Goal: Task Accomplishment & Management: Complete application form

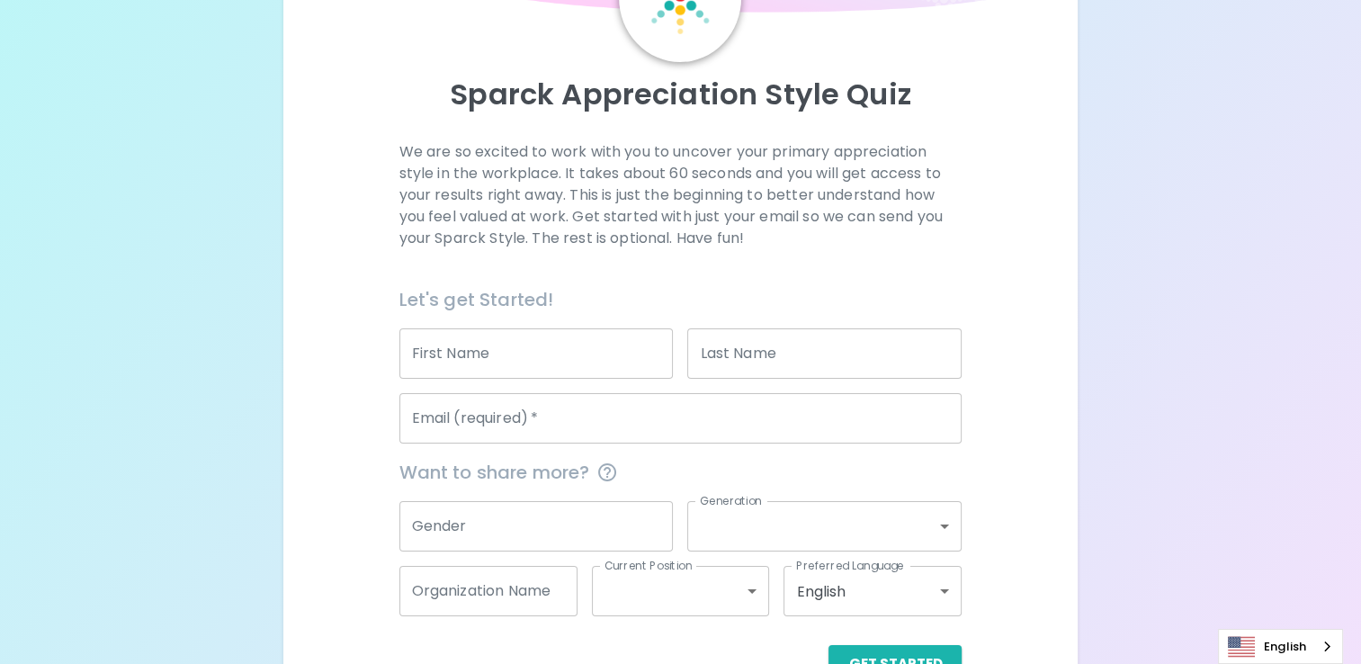
scroll to position [144, 0]
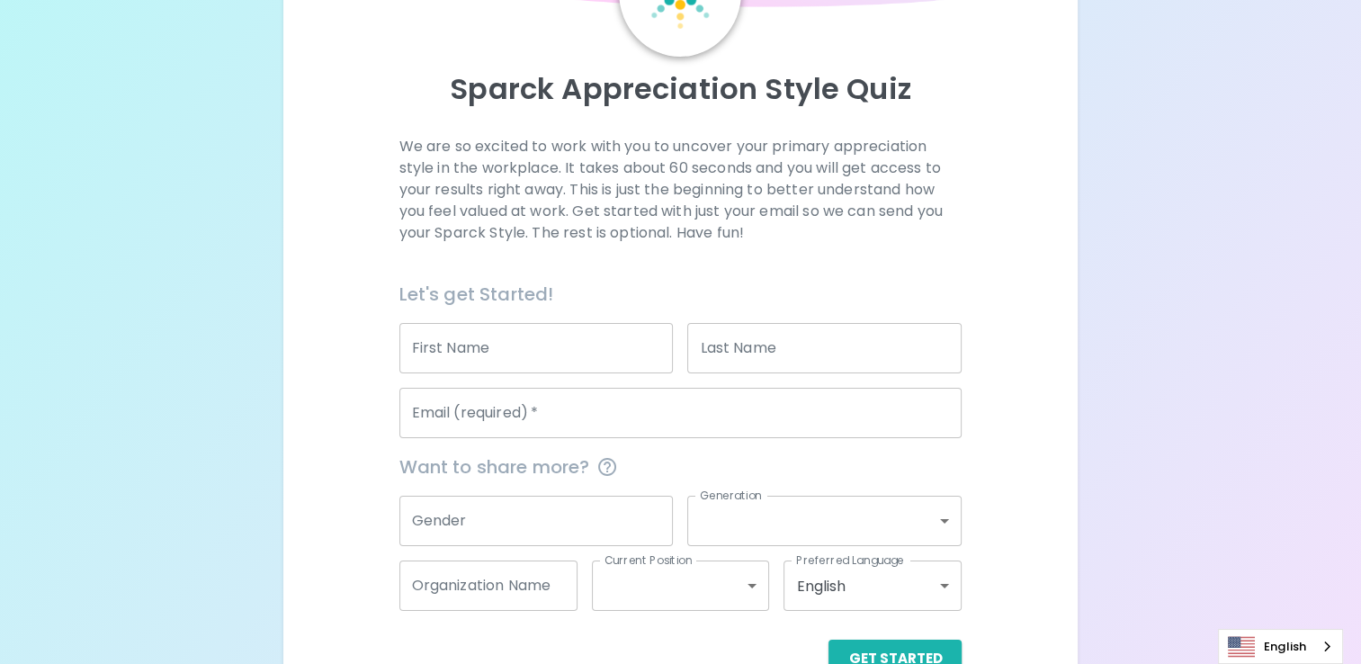
click at [464, 348] on input "First Name" at bounding box center [537, 348] width 274 height 50
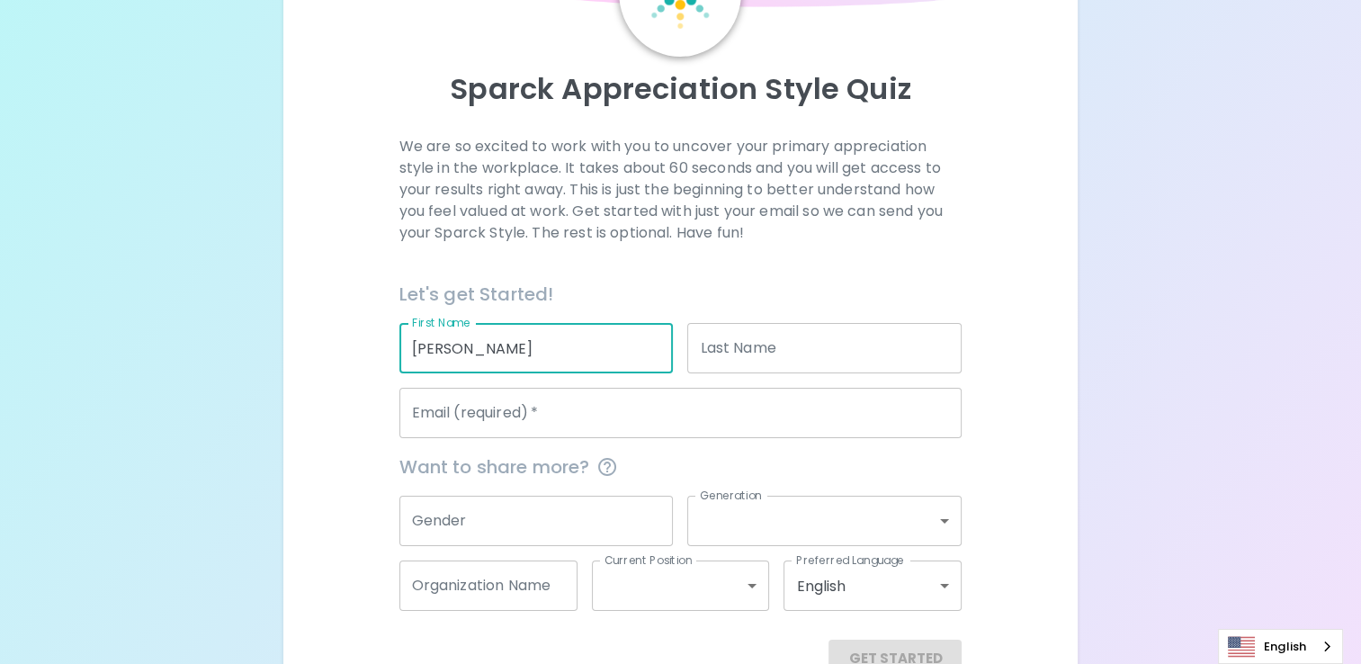
type input "[PERSON_NAME]"
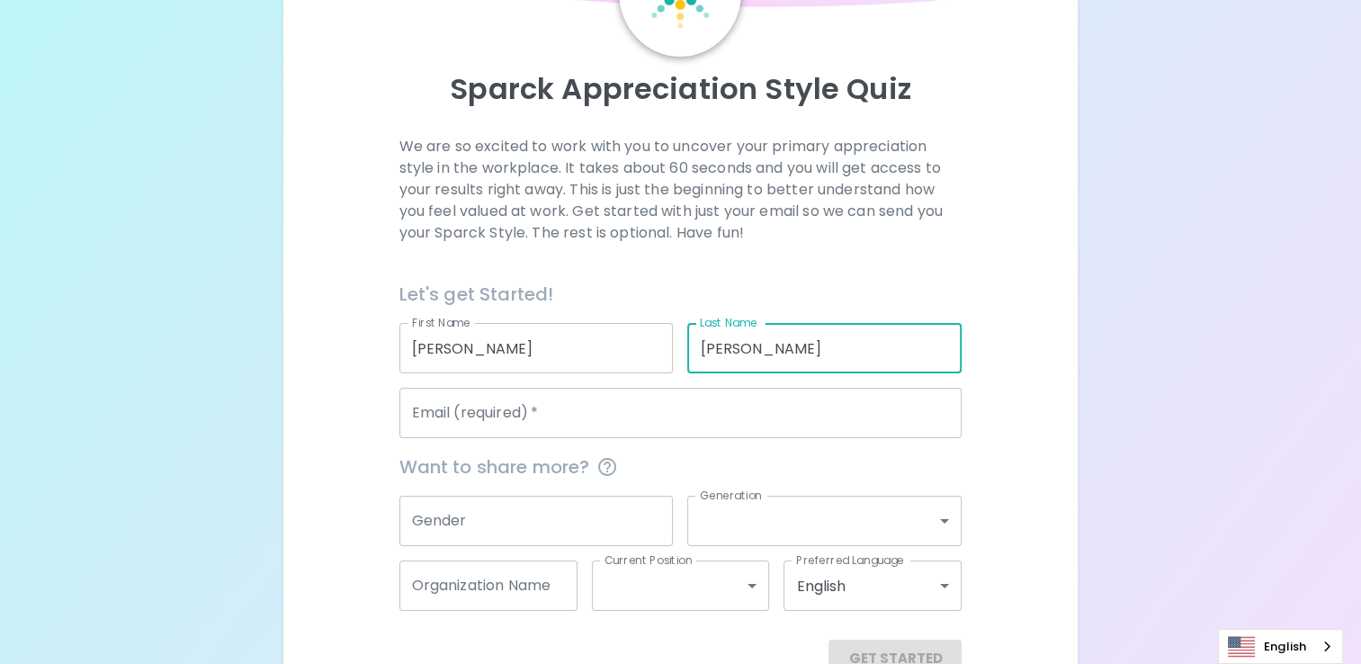
type input "[PERSON_NAME]"
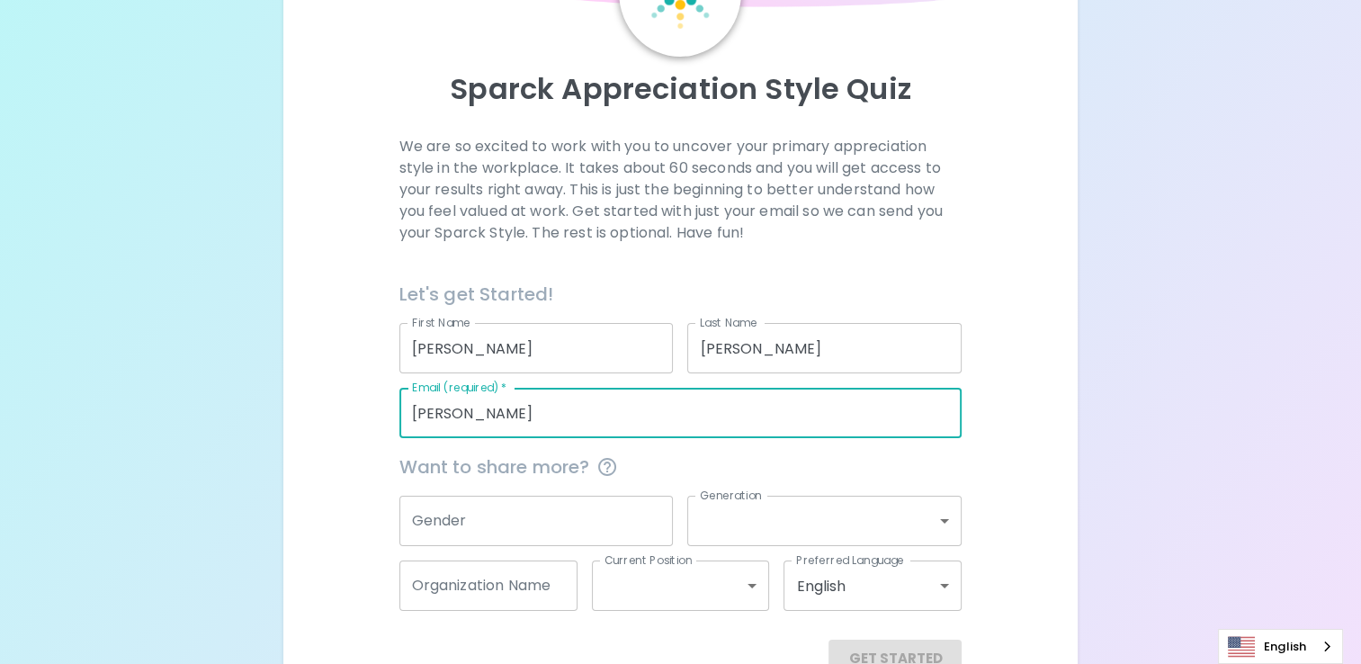
type input "[PERSON_NAME][EMAIL_ADDRESS][PERSON_NAME][PERSON_NAME][DOMAIN_NAME]"
type input "Advisors Excel"
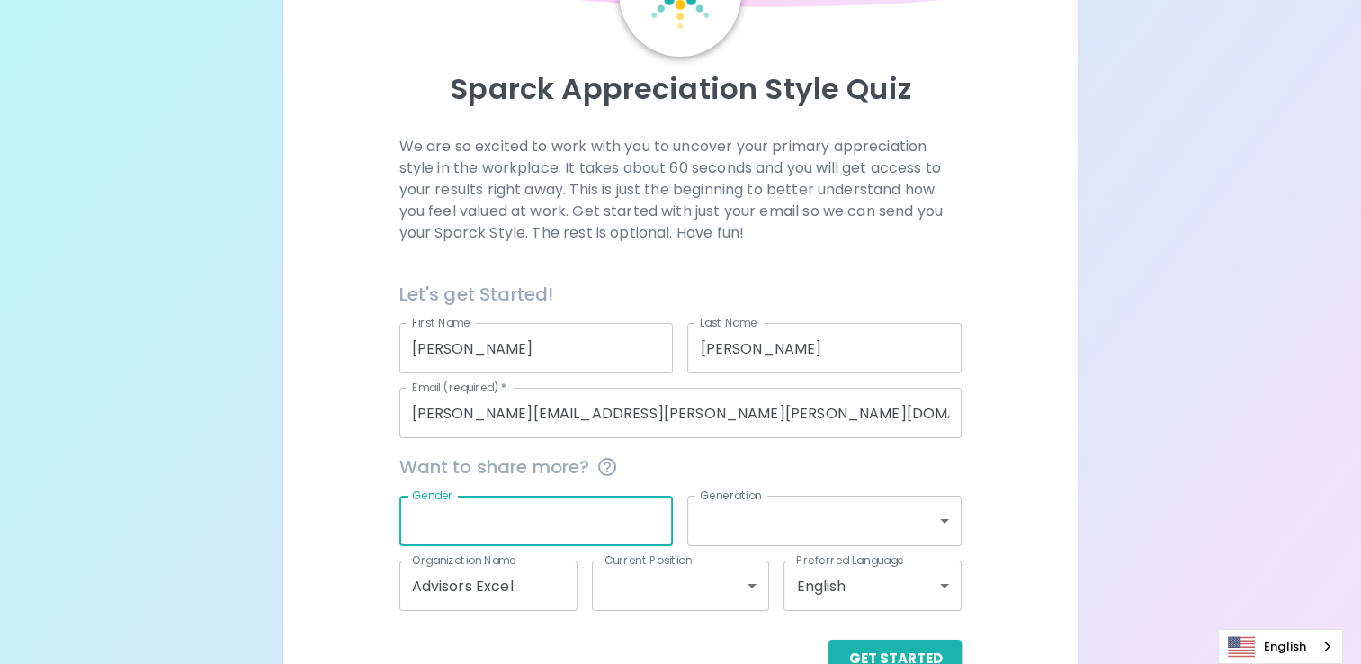
scroll to position [193, 0]
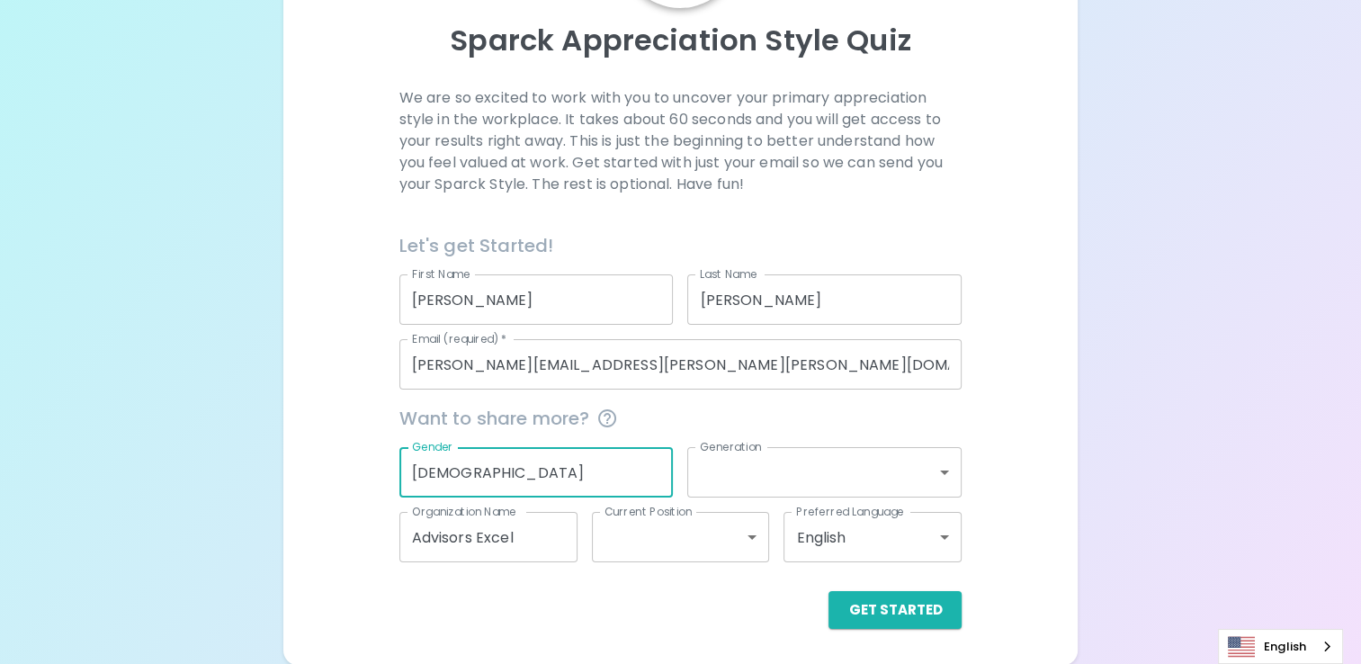
type input "[DEMOGRAPHIC_DATA]"
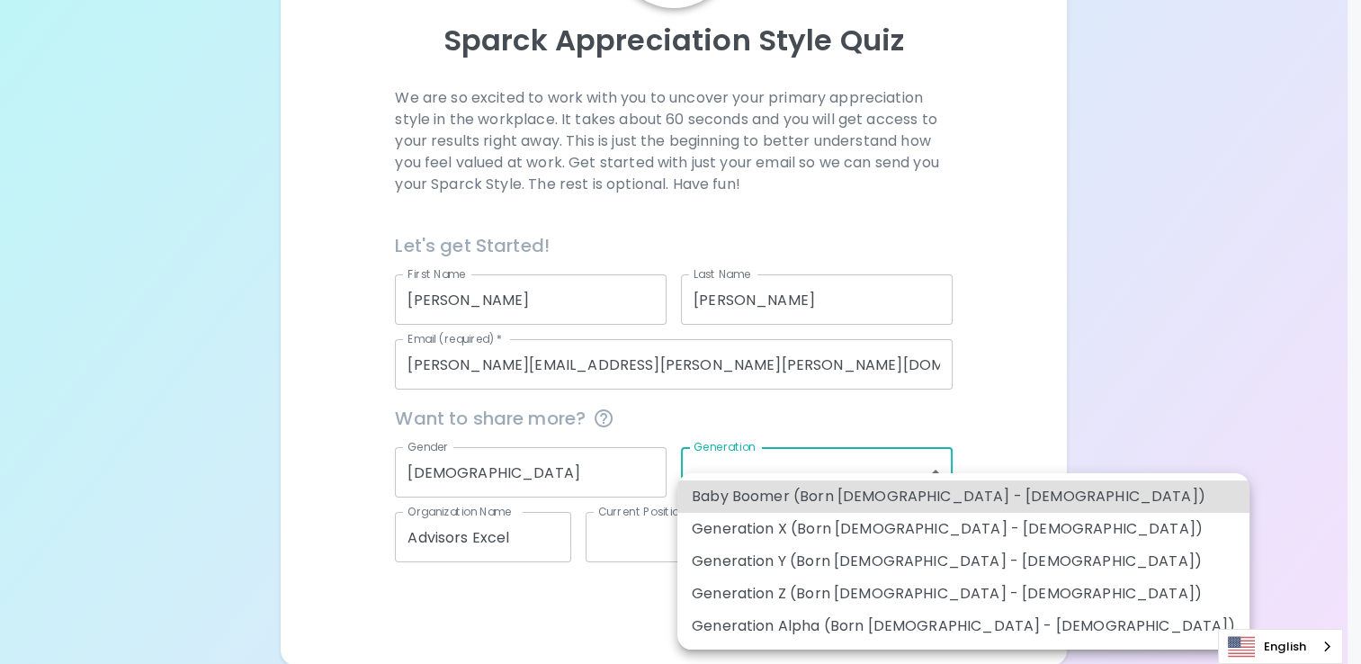
click at [900, 465] on body "Sparck Appreciation Style Quiz We are so excited to work with you to uncover yo…" at bounding box center [680, 236] width 1361 height 858
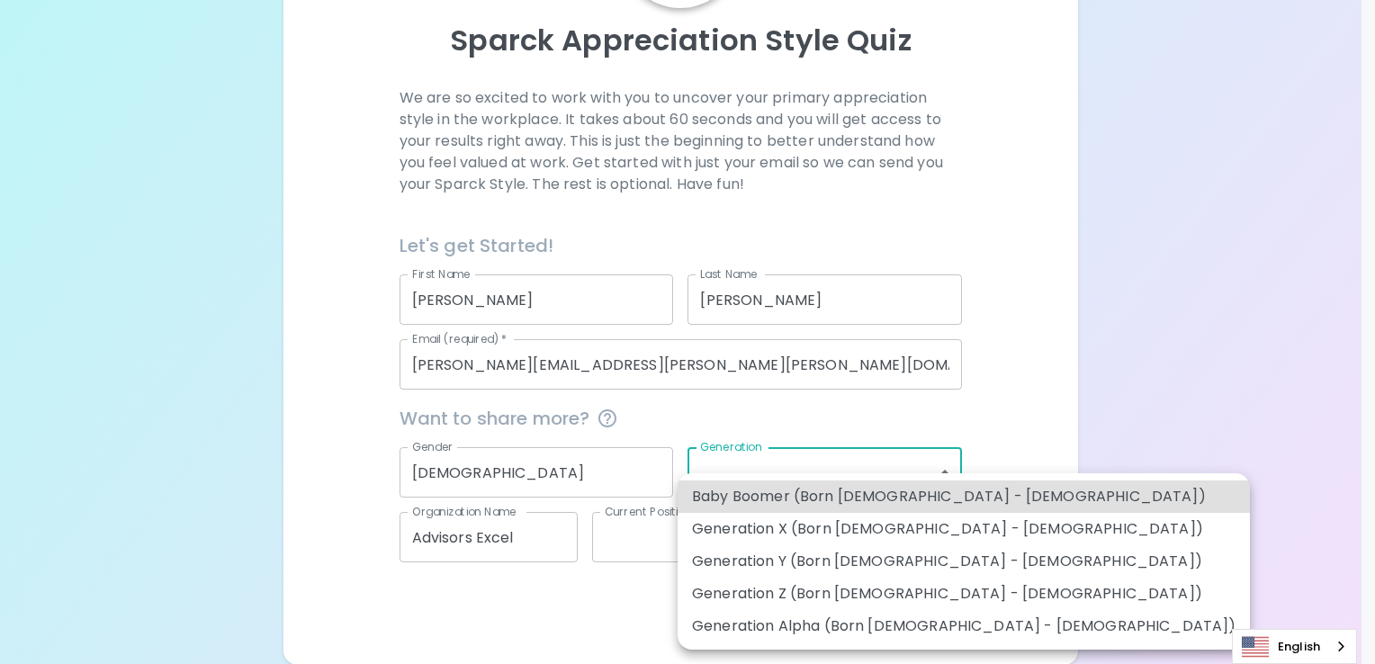
click at [801, 600] on li "Generation Z (Born [DEMOGRAPHIC_DATA] - [DEMOGRAPHIC_DATA])" at bounding box center [964, 594] width 572 height 32
type input "generation_z"
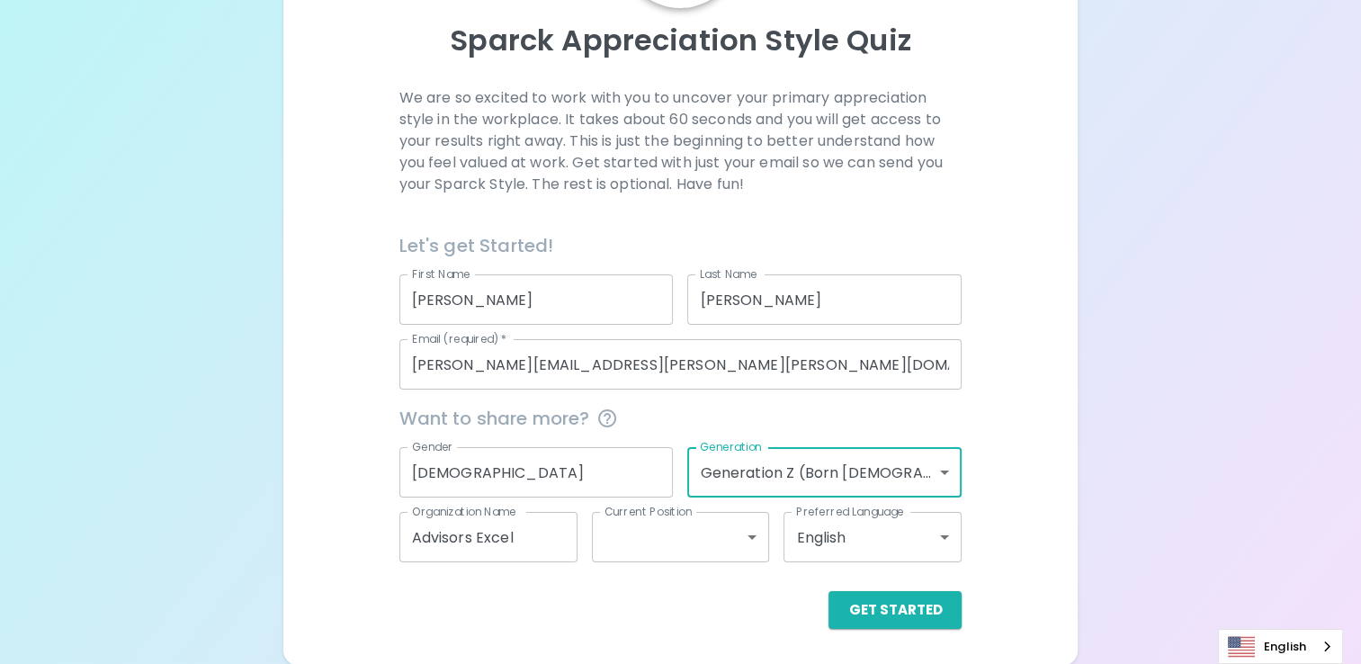
click at [651, 527] on body "Sparck Appreciation Style Quiz We are so excited to work with you to uncover yo…" at bounding box center [680, 236] width 1361 height 858
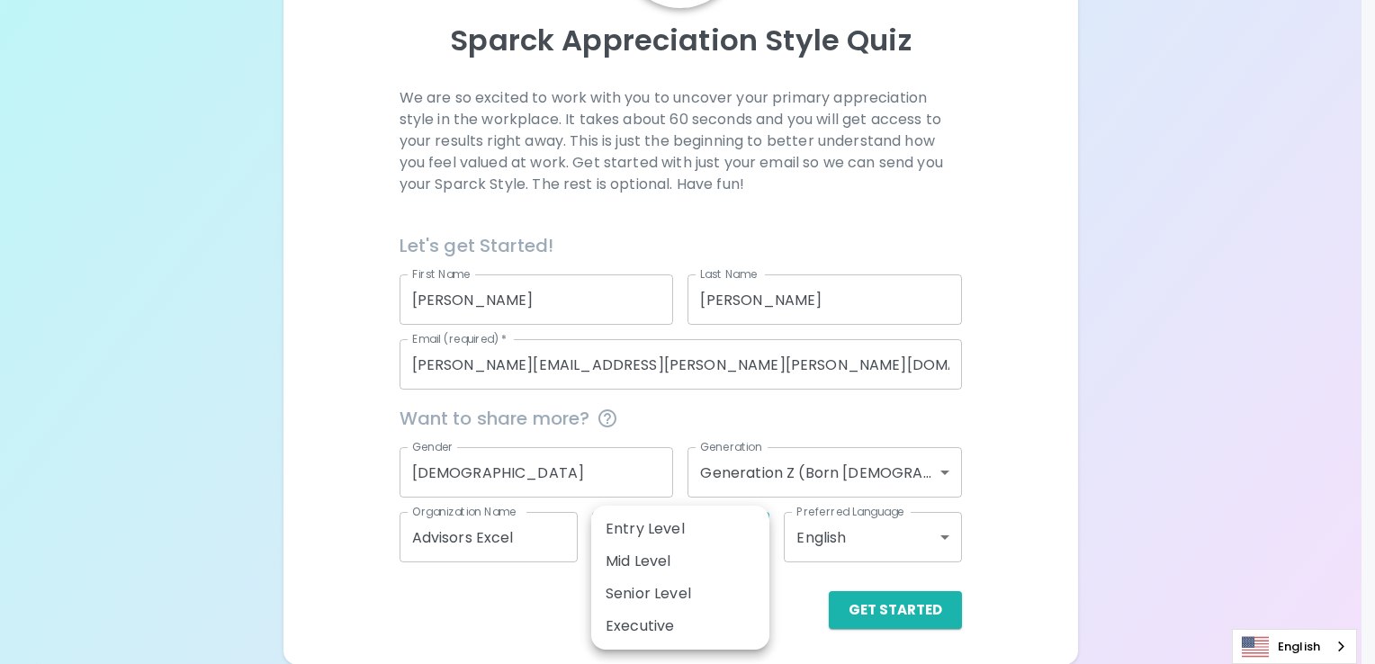
click at [522, 617] on div at bounding box center [687, 332] width 1375 height 664
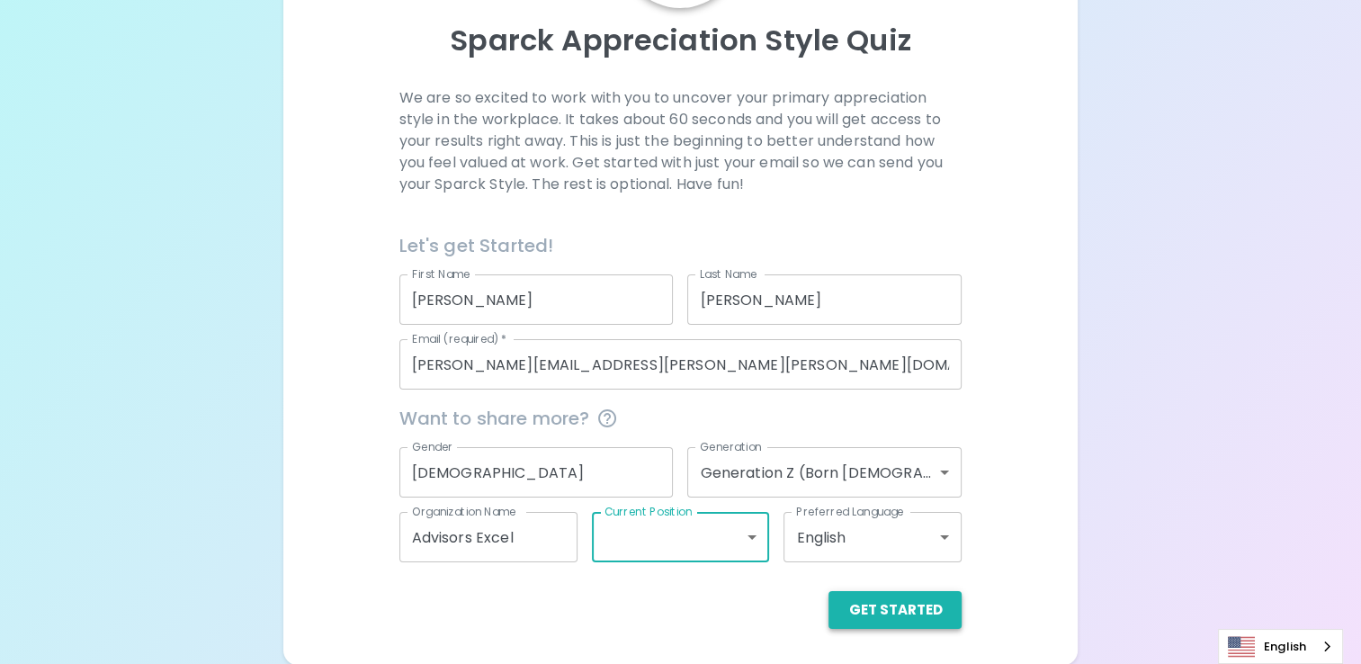
click at [870, 607] on button "Get Started" at bounding box center [895, 610] width 133 height 38
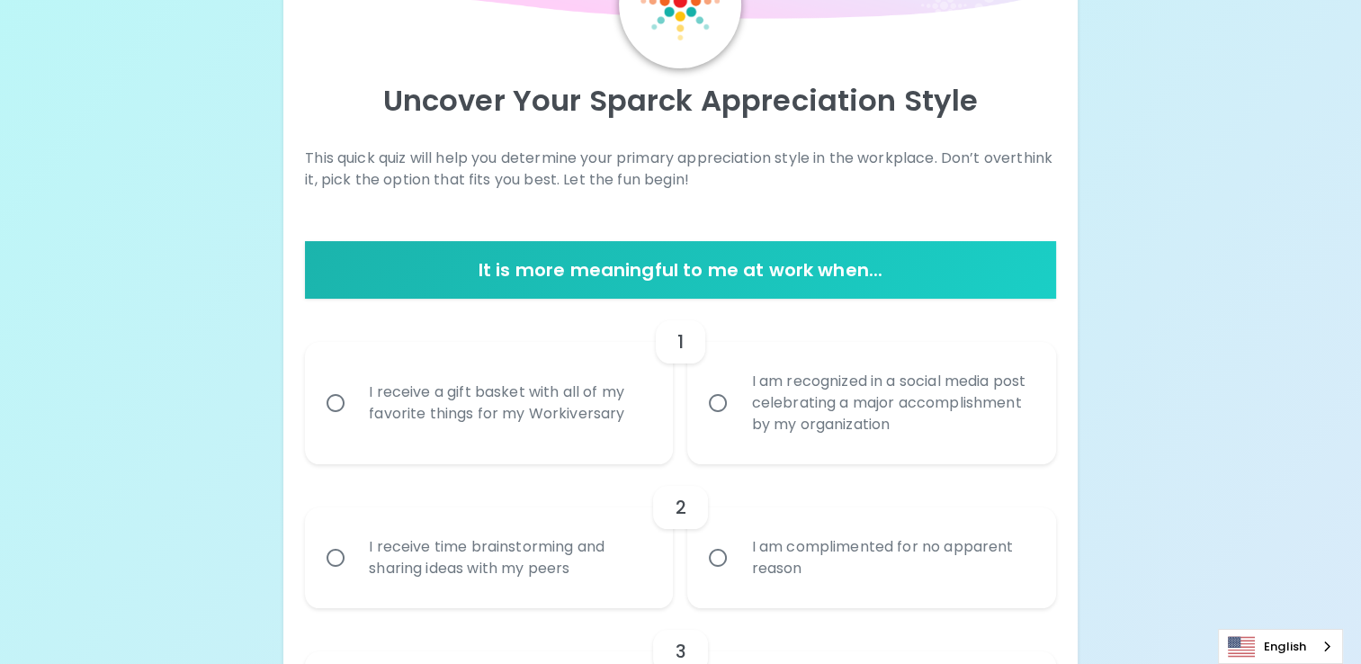
scroll to position [131, 0]
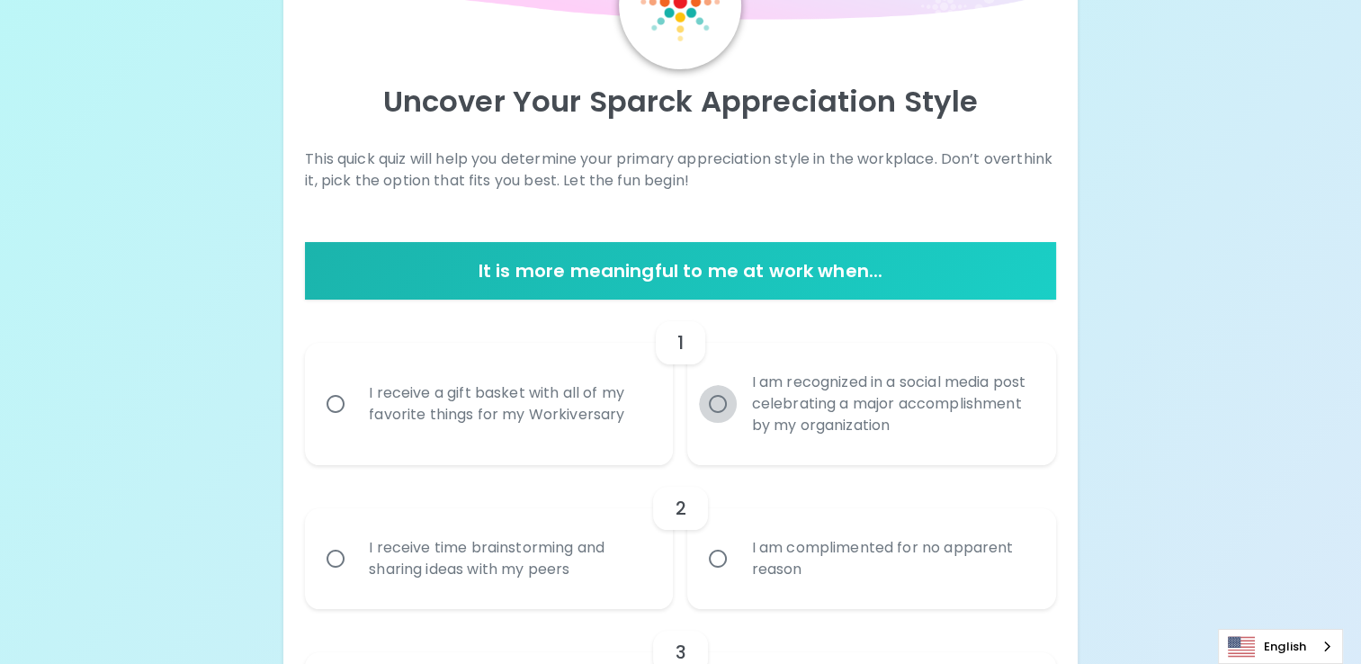
click at [723, 401] on input "I am recognized in a social media post celebrating a major accomplishment by my…" at bounding box center [718, 404] width 38 height 38
radio input "true"
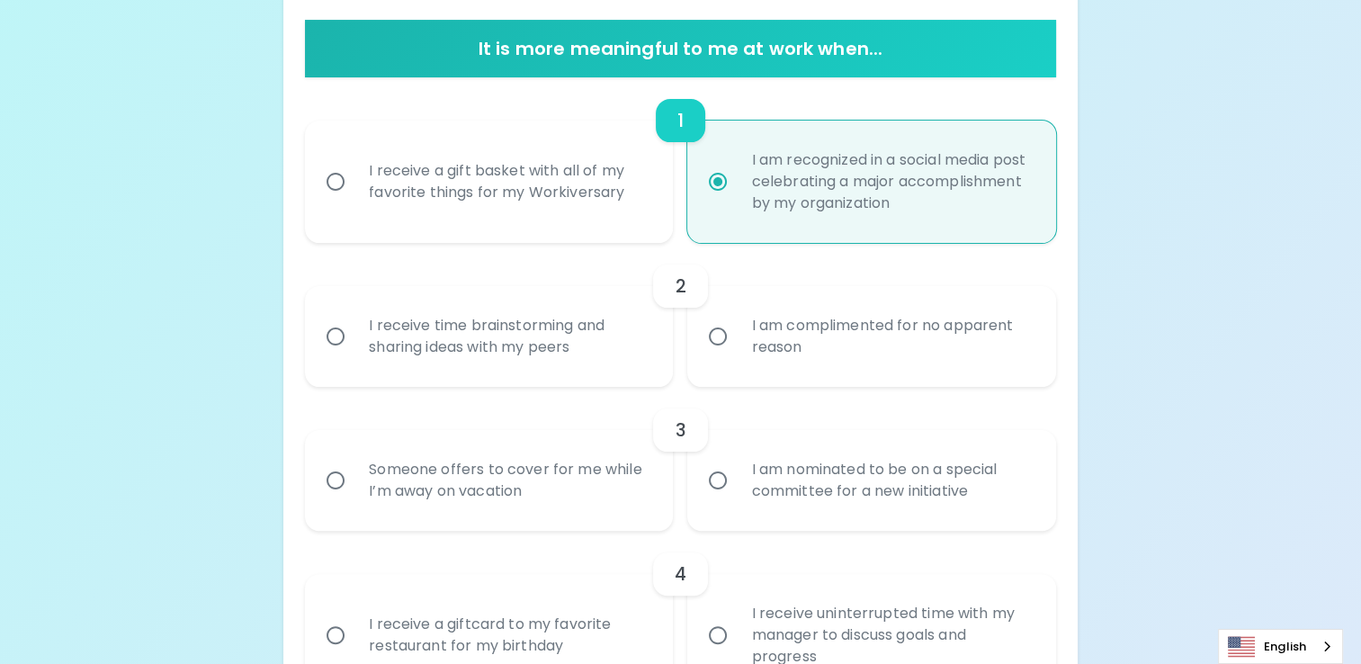
scroll to position [355, 0]
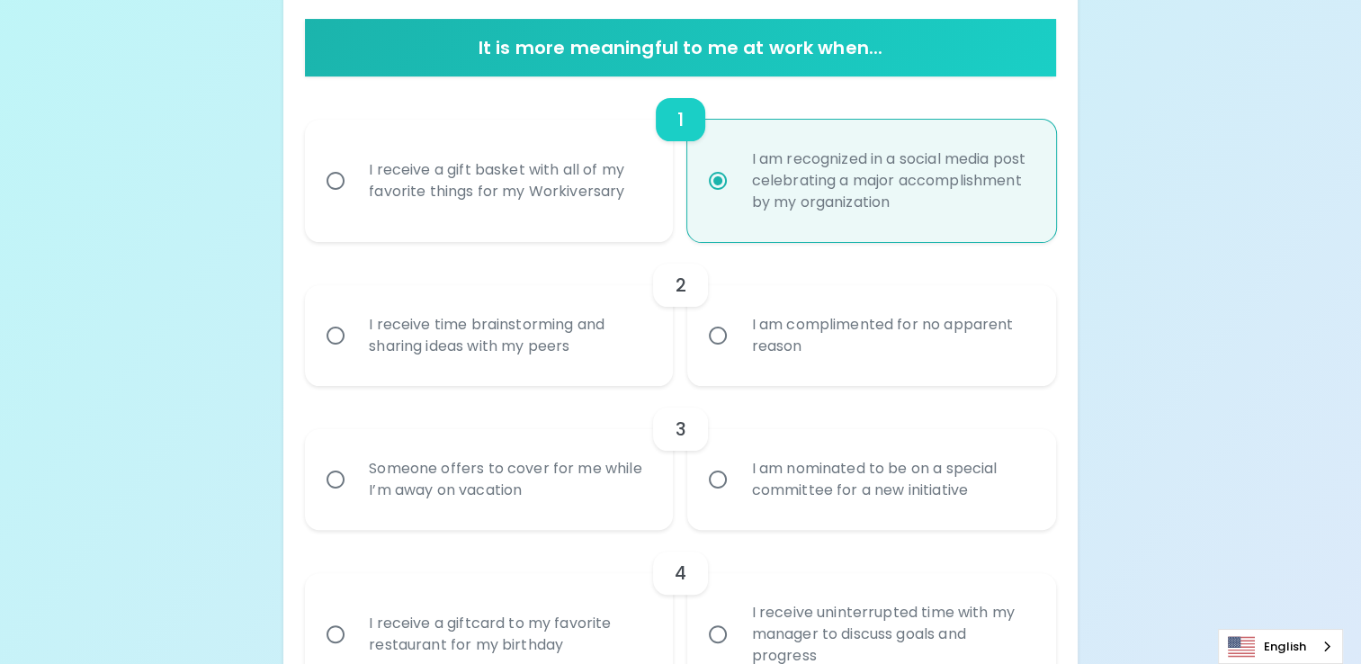
click at [586, 343] on div "I receive time brainstorming and sharing ideas with my peers" at bounding box center [509, 335] width 309 height 86
click at [355, 343] on input "I receive time brainstorming and sharing ideas with my peers" at bounding box center [336, 336] width 38 height 38
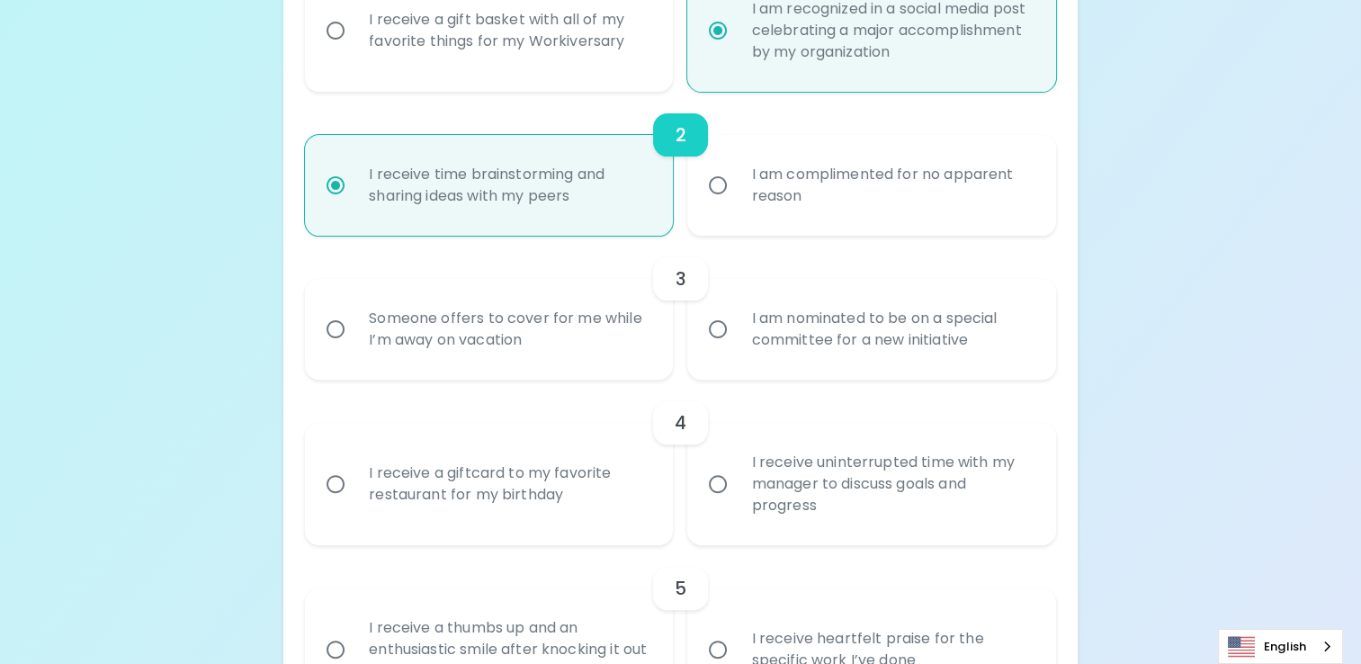
scroll to position [504, 0]
radio input "true"
click at [519, 325] on div "Someone offers to cover for me while I’m away on vacation" at bounding box center [509, 330] width 309 height 86
click at [355, 325] on input "Someone offers to cover for me while I’m away on vacation" at bounding box center [336, 330] width 38 height 38
radio input "false"
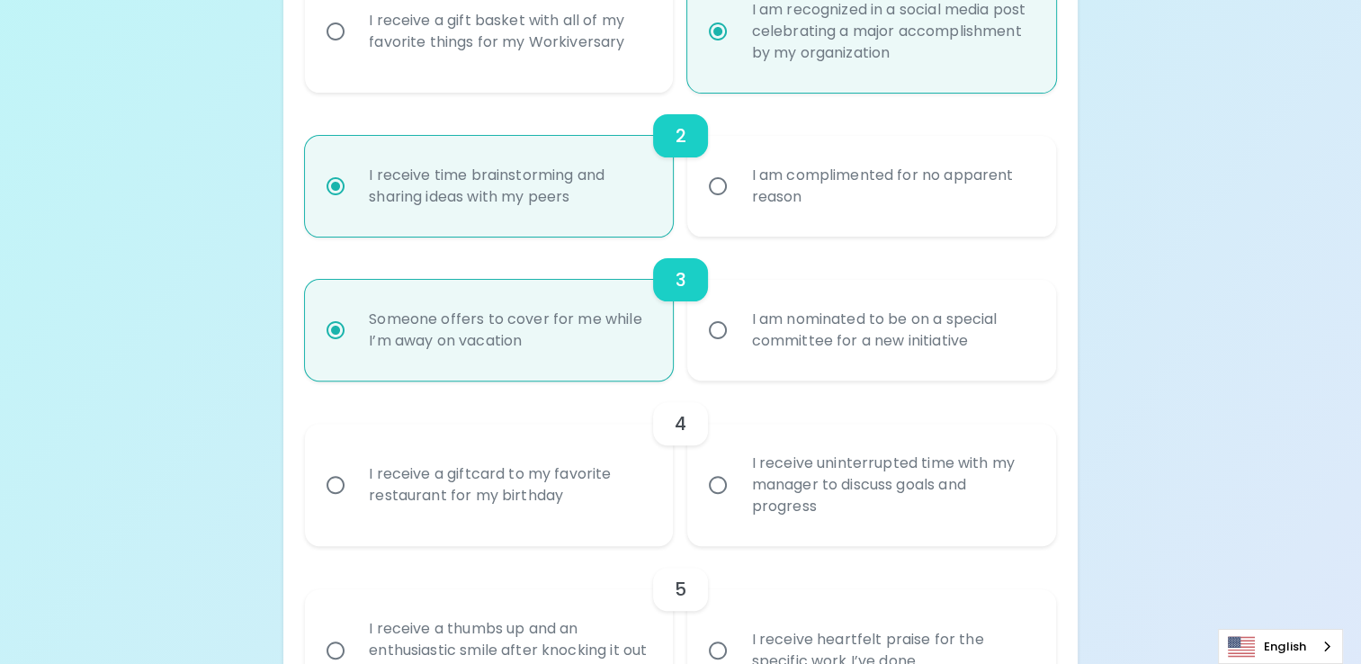
scroll to position [648, 0]
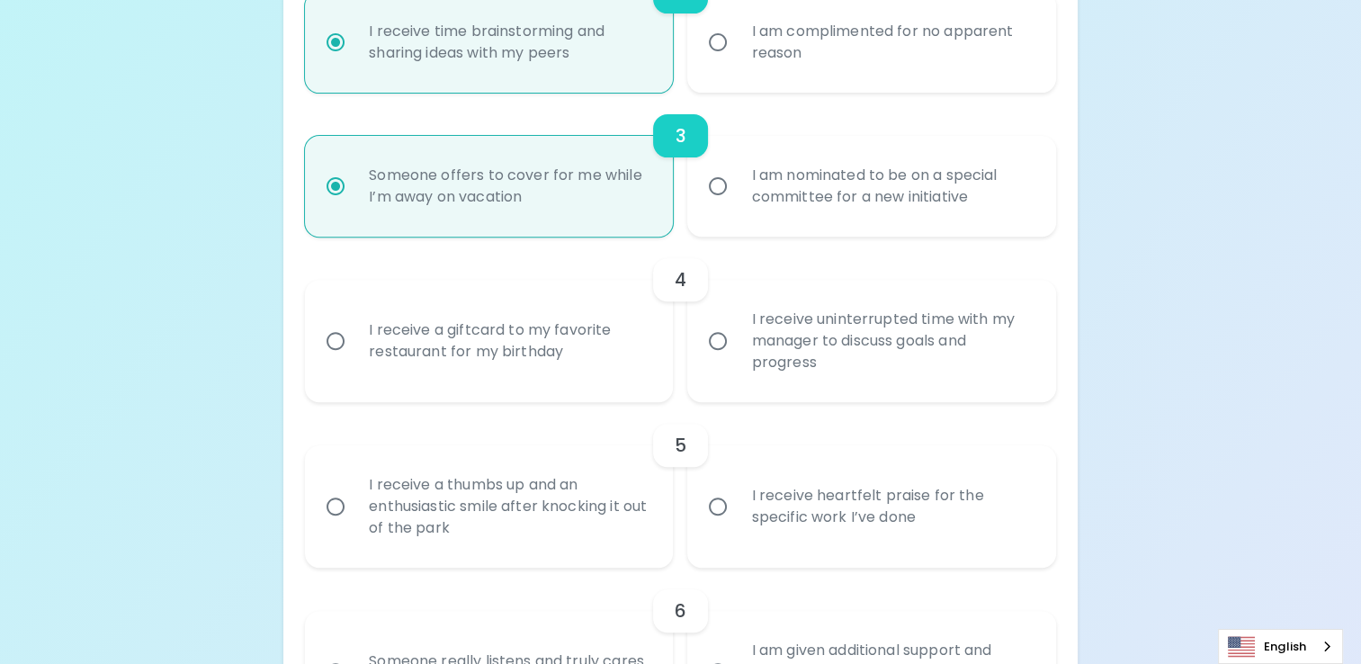
radio input "true"
click at [716, 342] on input "I receive uninterrupted time with my manager to discuss goals and progress" at bounding box center [718, 341] width 38 height 38
radio input "false"
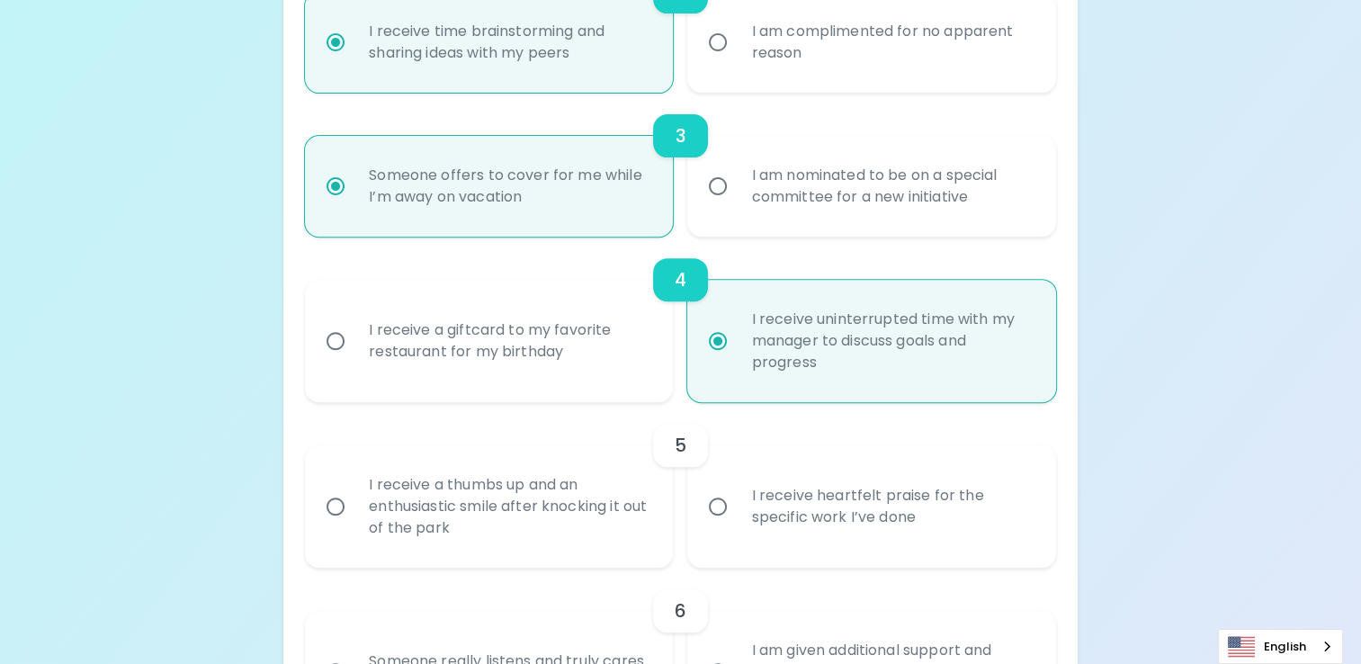
scroll to position [792, 0]
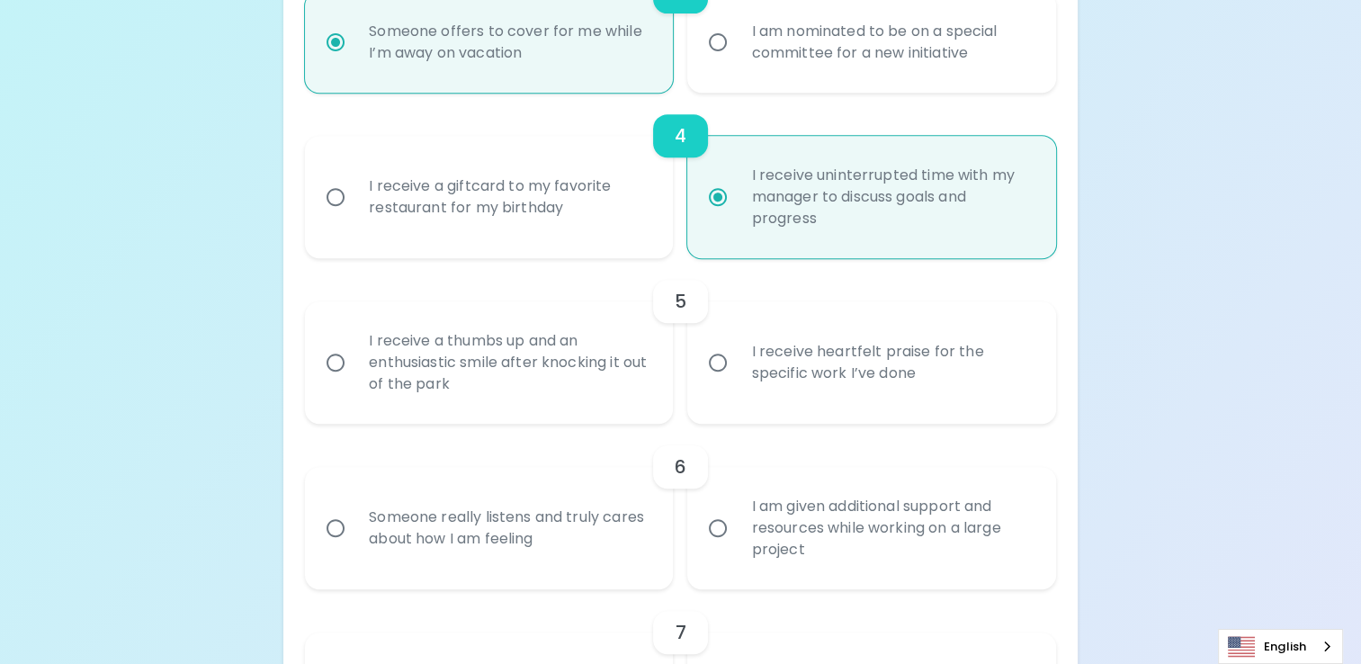
radio input "true"
click at [713, 358] on input "I receive heartfelt praise for the specific work I’ve done" at bounding box center [718, 363] width 38 height 38
radio input "false"
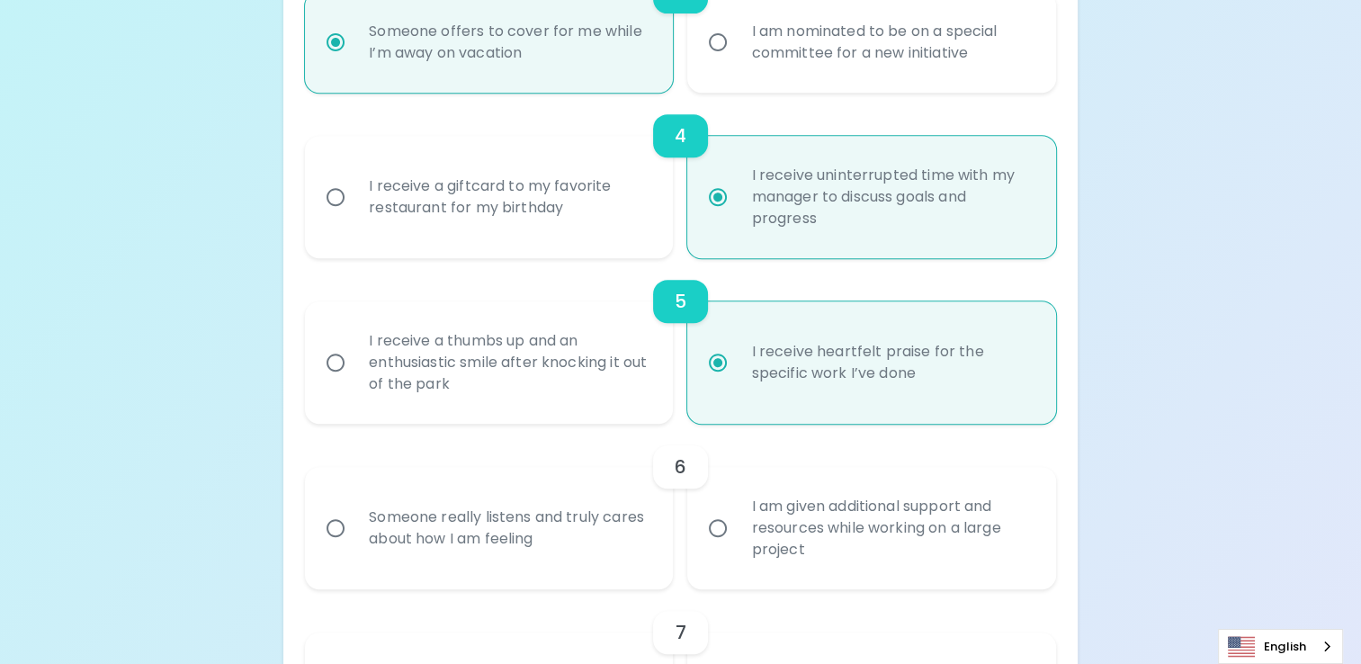
scroll to position [936, 0]
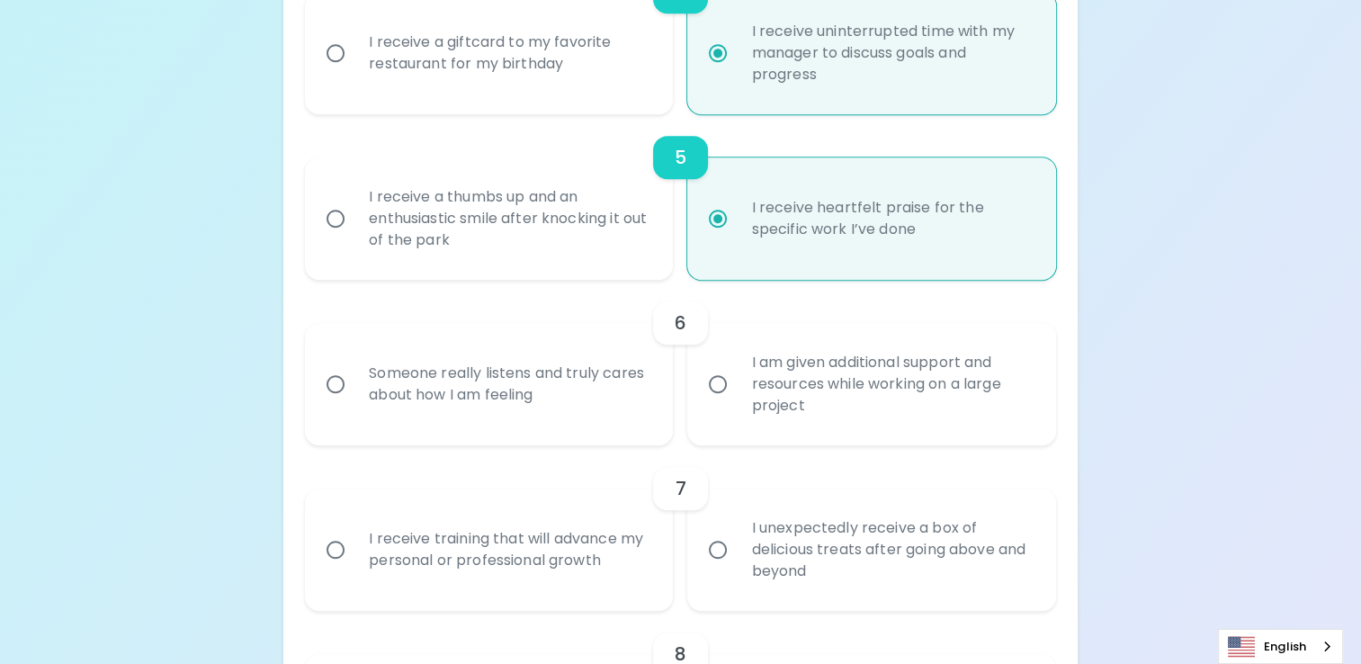
radio input "true"
click at [714, 385] on input "I am given additional support and resources while working on a large project" at bounding box center [718, 384] width 38 height 38
radio input "false"
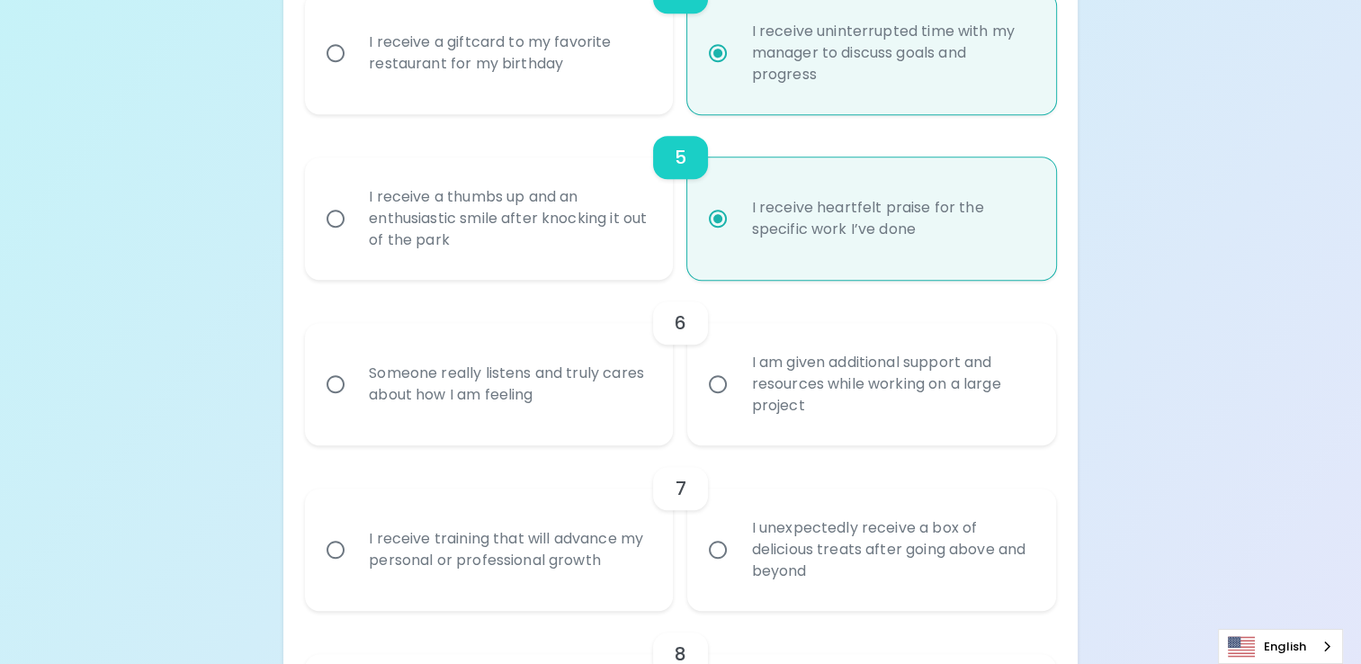
radio input "false"
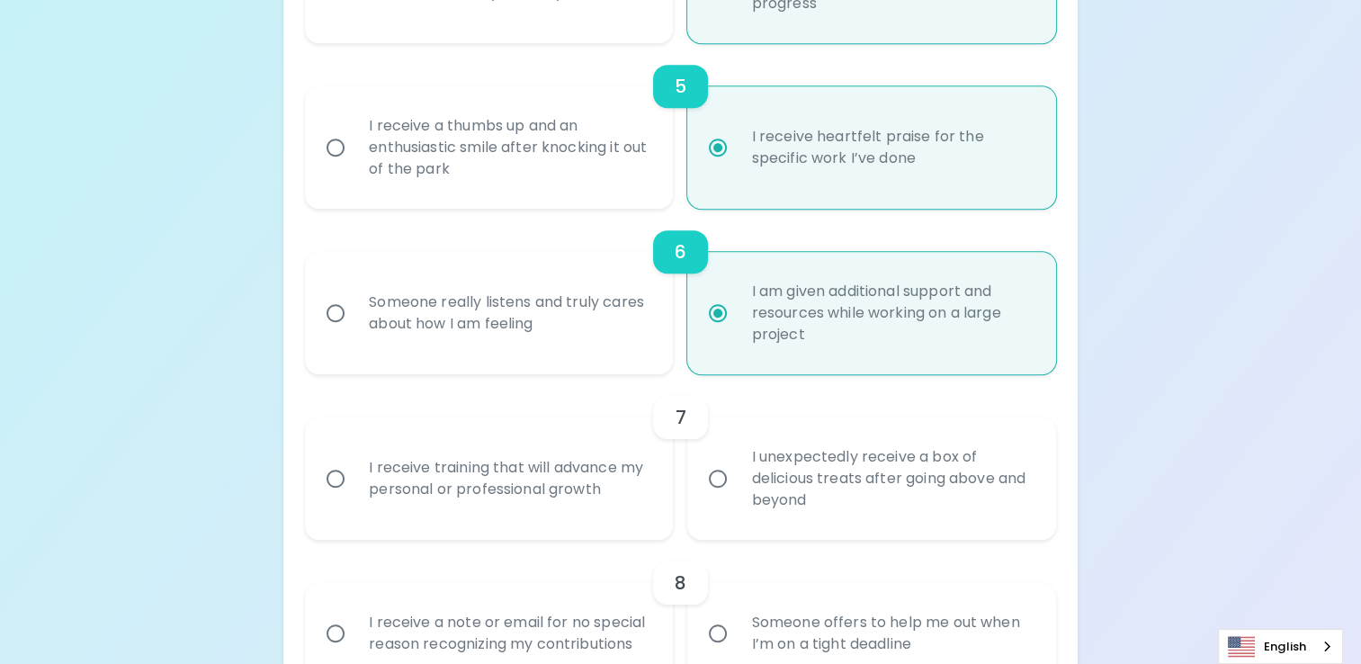
scroll to position [1080, 0]
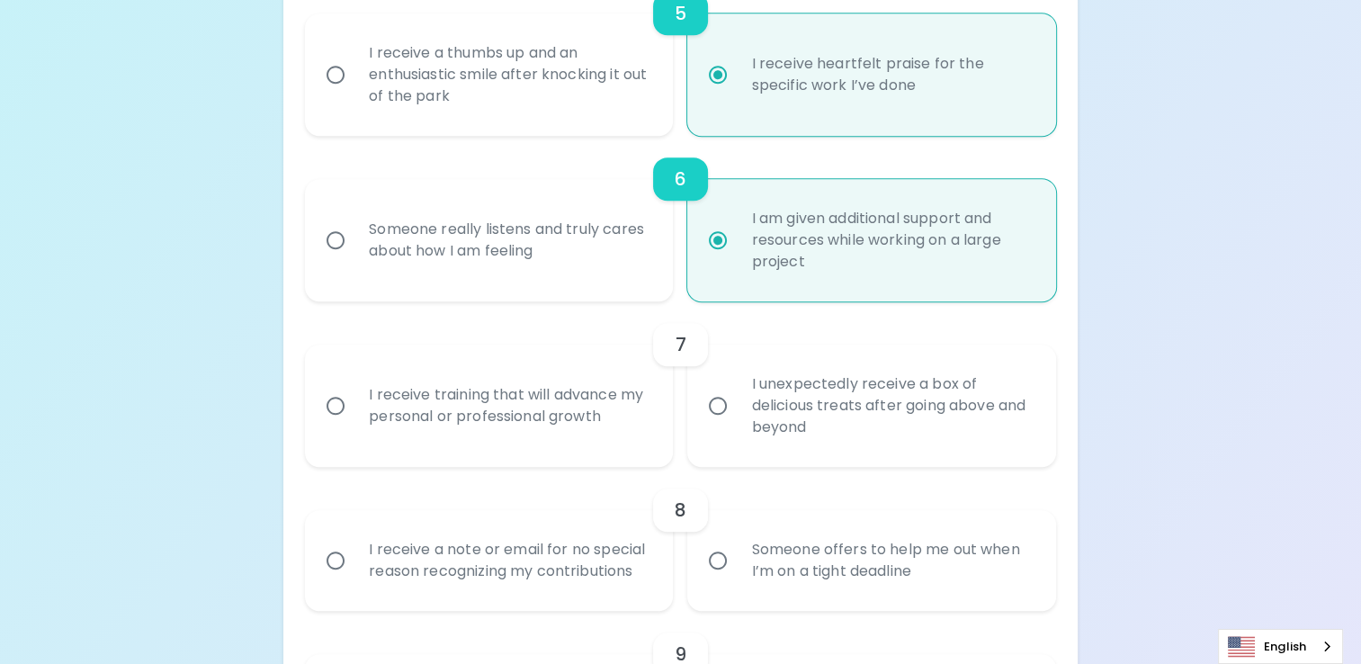
radio input "true"
click at [421, 414] on div "I receive training that will advance my personal or professional growth" at bounding box center [509, 406] width 309 height 86
click at [355, 414] on input "I receive training that will advance my personal or professional growth" at bounding box center [336, 406] width 38 height 38
radio input "false"
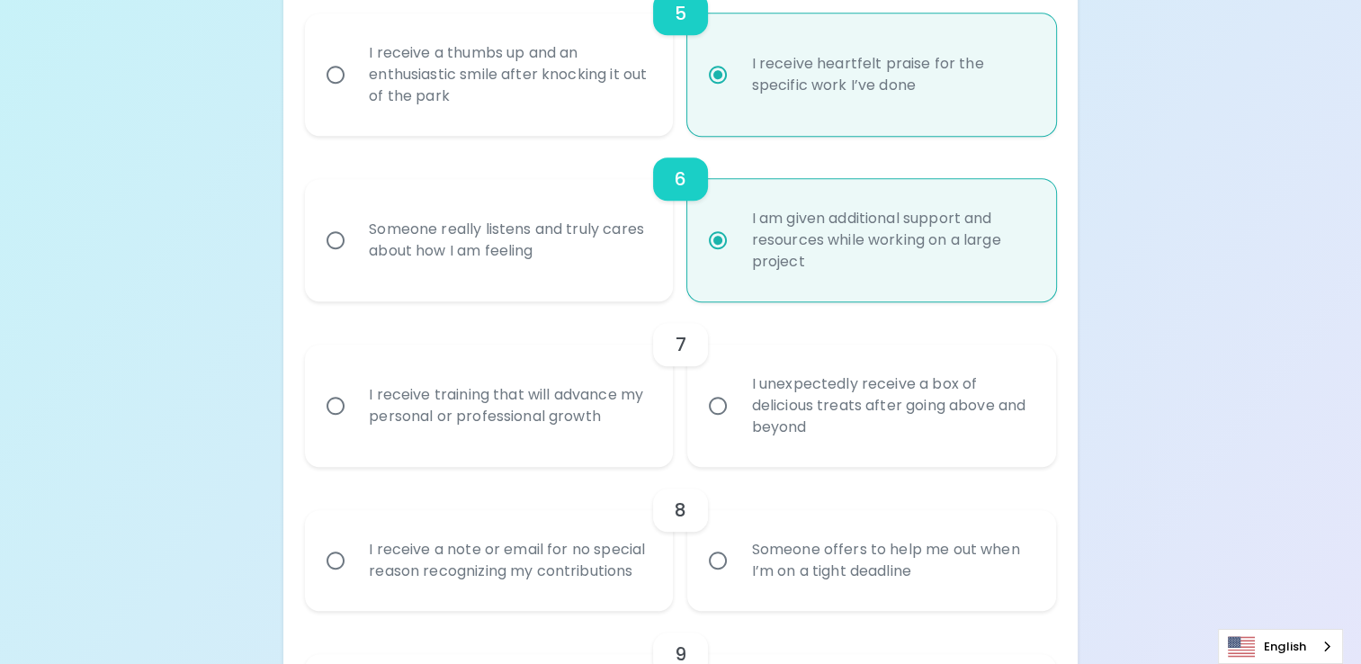
radio input "false"
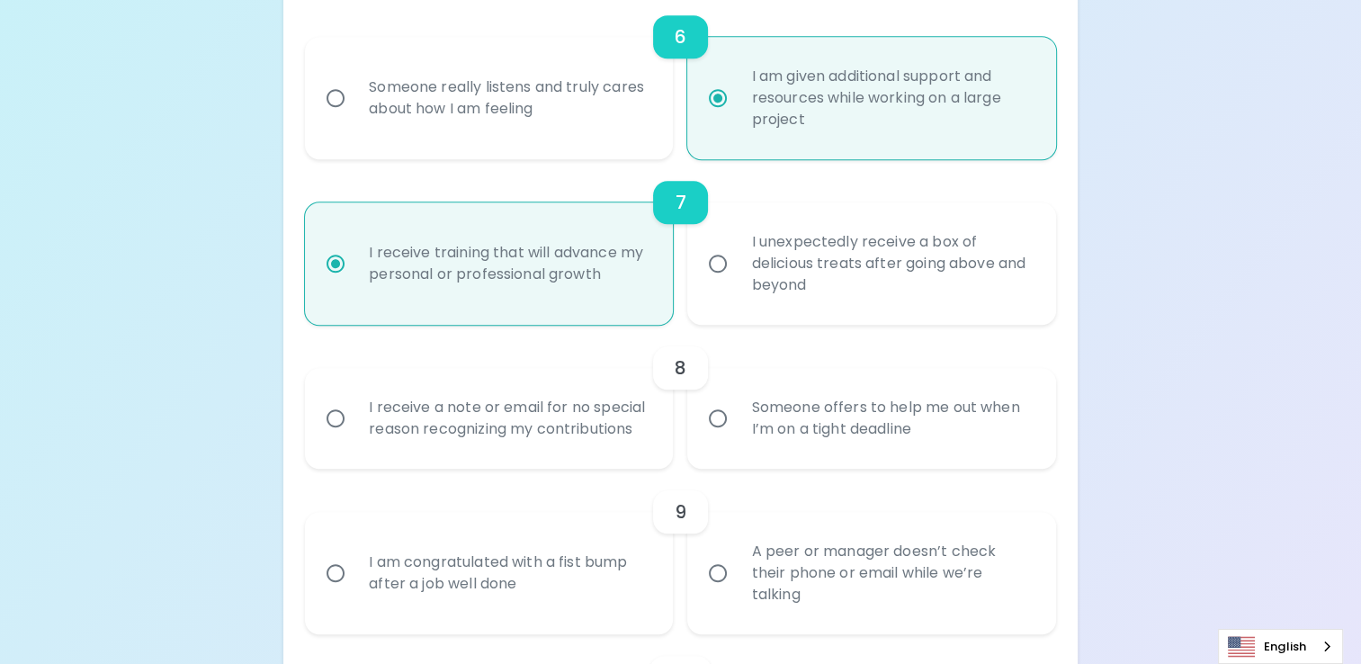
scroll to position [1224, 0]
radio input "true"
click at [617, 430] on div "I receive a note or email for no special reason recognizing my contributions" at bounding box center [509, 416] width 309 height 86
click at [355, 430] on input "I receive a note or email for no special reason recognizing my contributions" at bounding box center [336, 417] width 38 height 38
radio input "false"
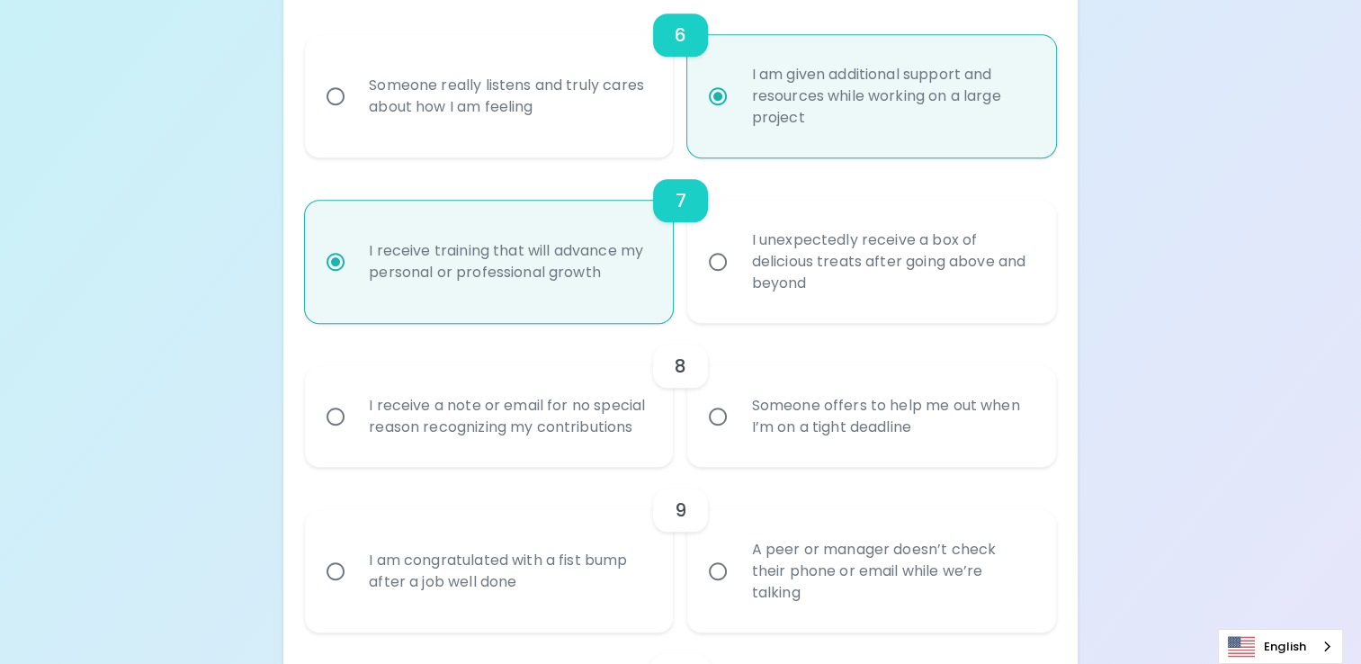
radio input "false"
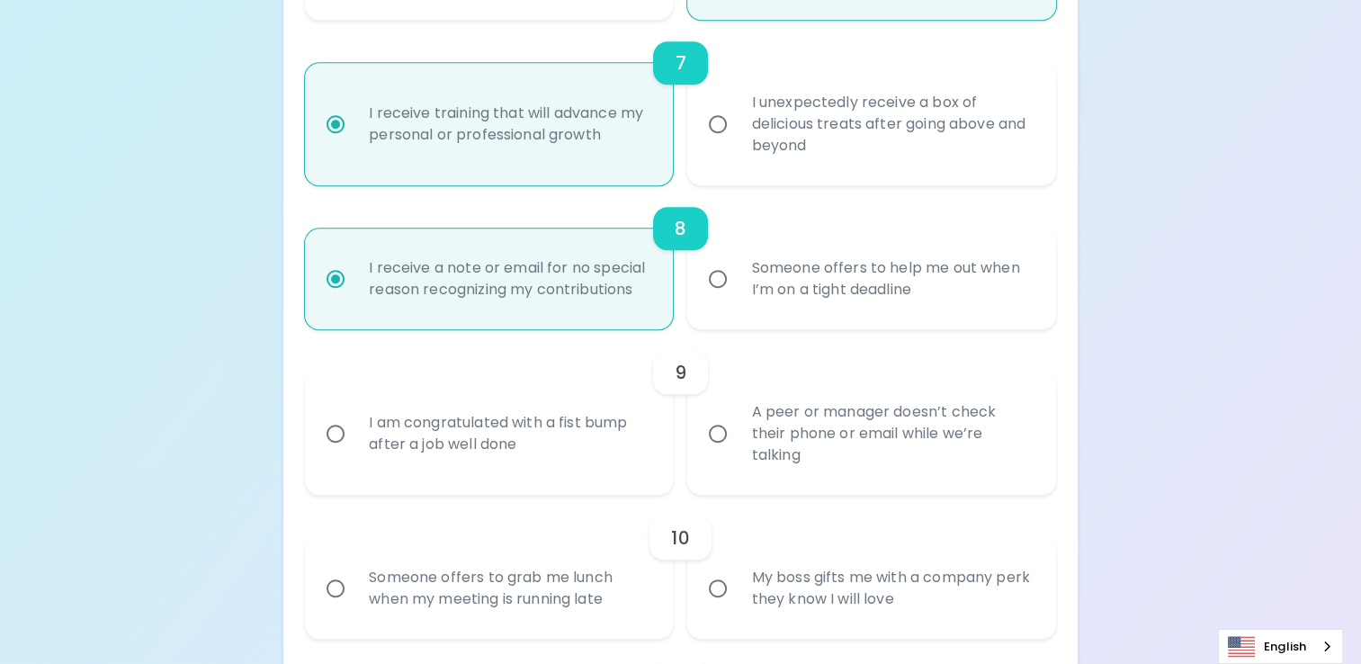
scroll to position [1368, 0]
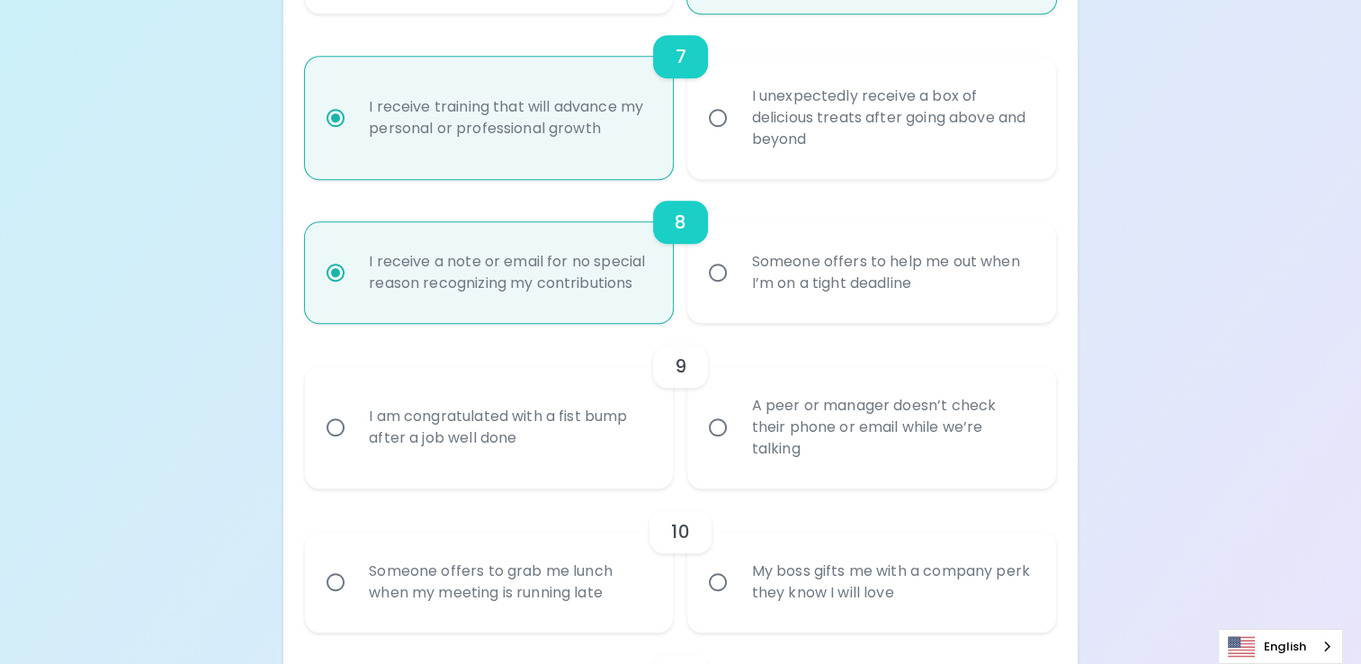
radio input "true"
click at [713, 429] on input "A peer or manager doesn’t check their phone or email while we’re talking" at bounding box center [718, 428] width 38 height 38
radio input "false"
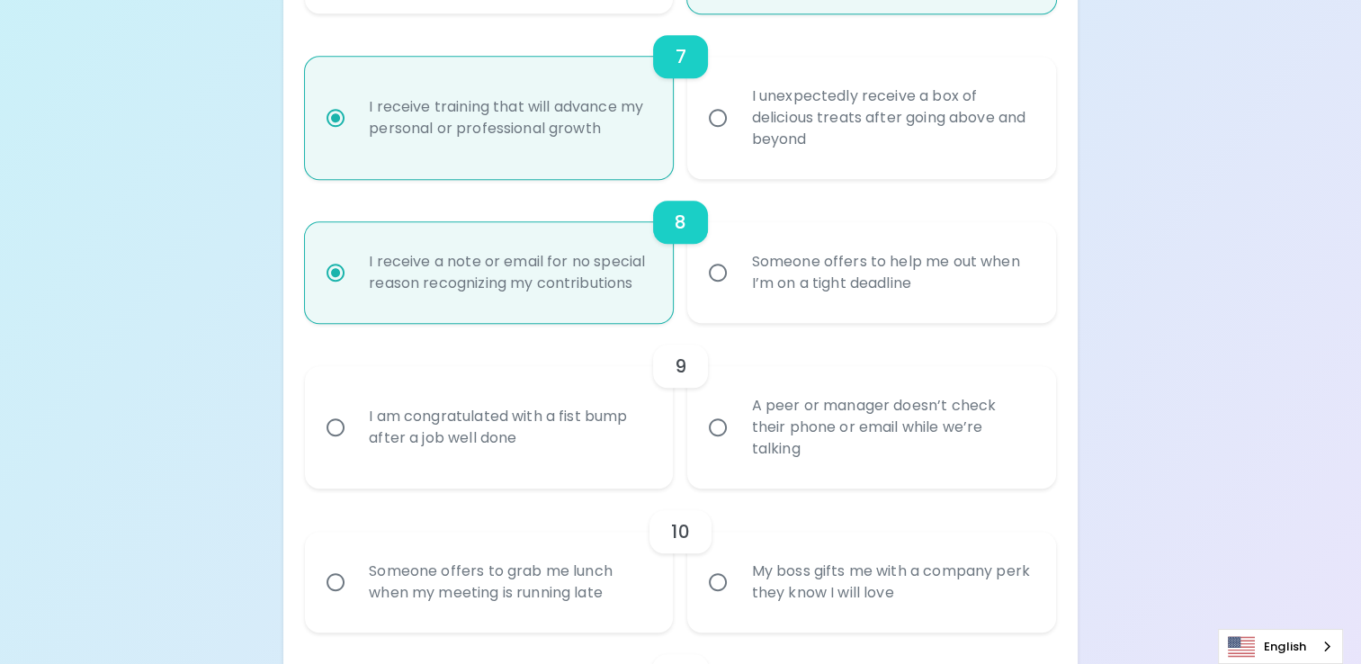
radio input "false"
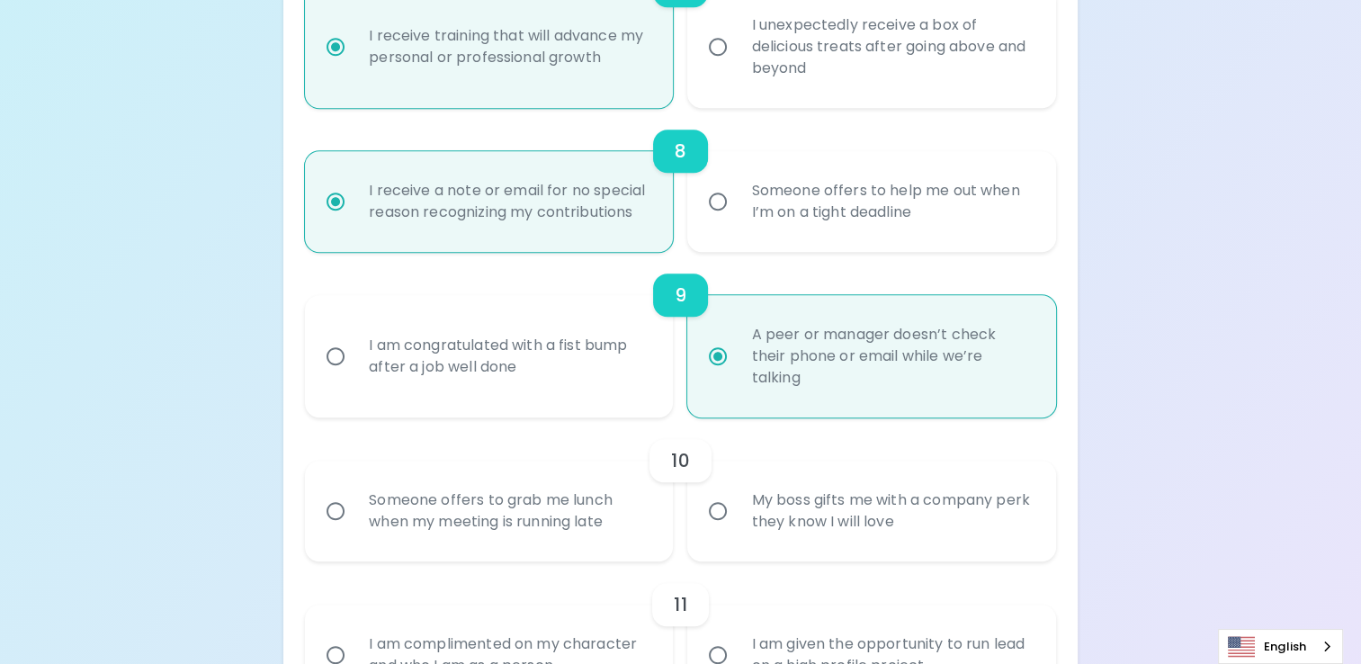
scroll to position [1512, 0]
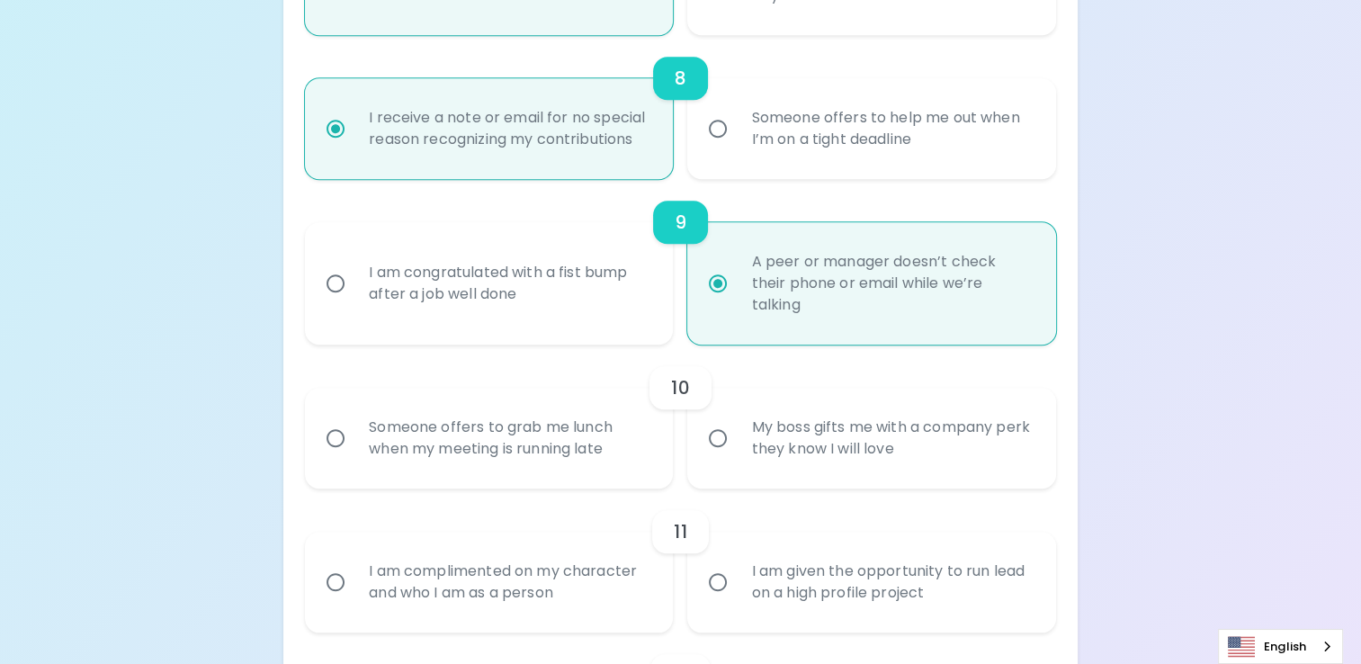
radio input "true"
click at [714, 434] on input "My boss gifts me with a company perk they know I will love" at bounding box center [718, 438] width 38 height 38
radio input "false"
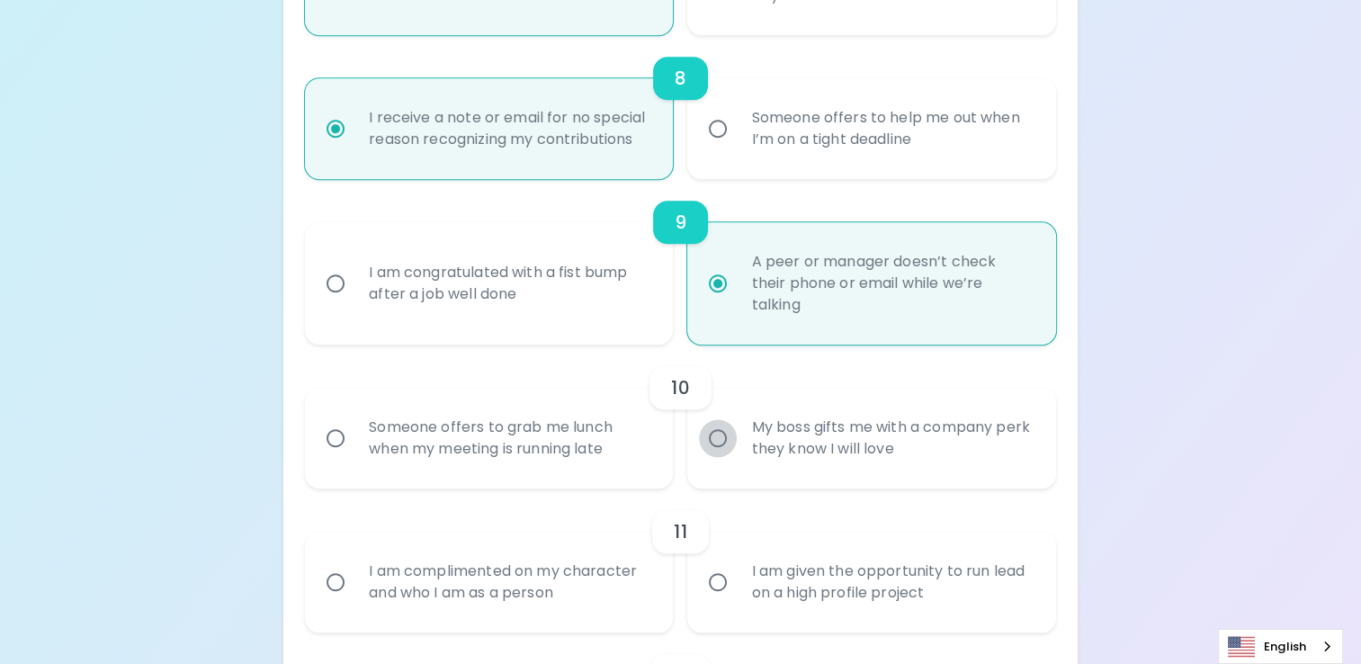
radio input "false"
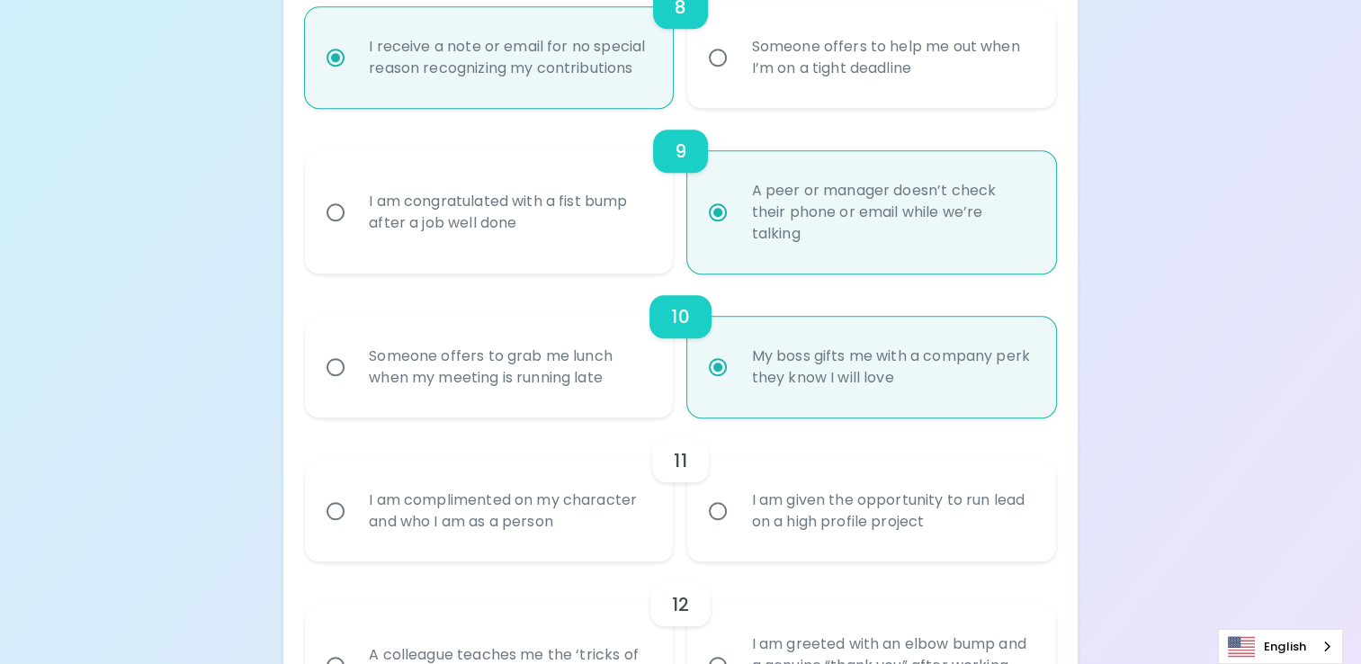
scroll to position [1656, 0]
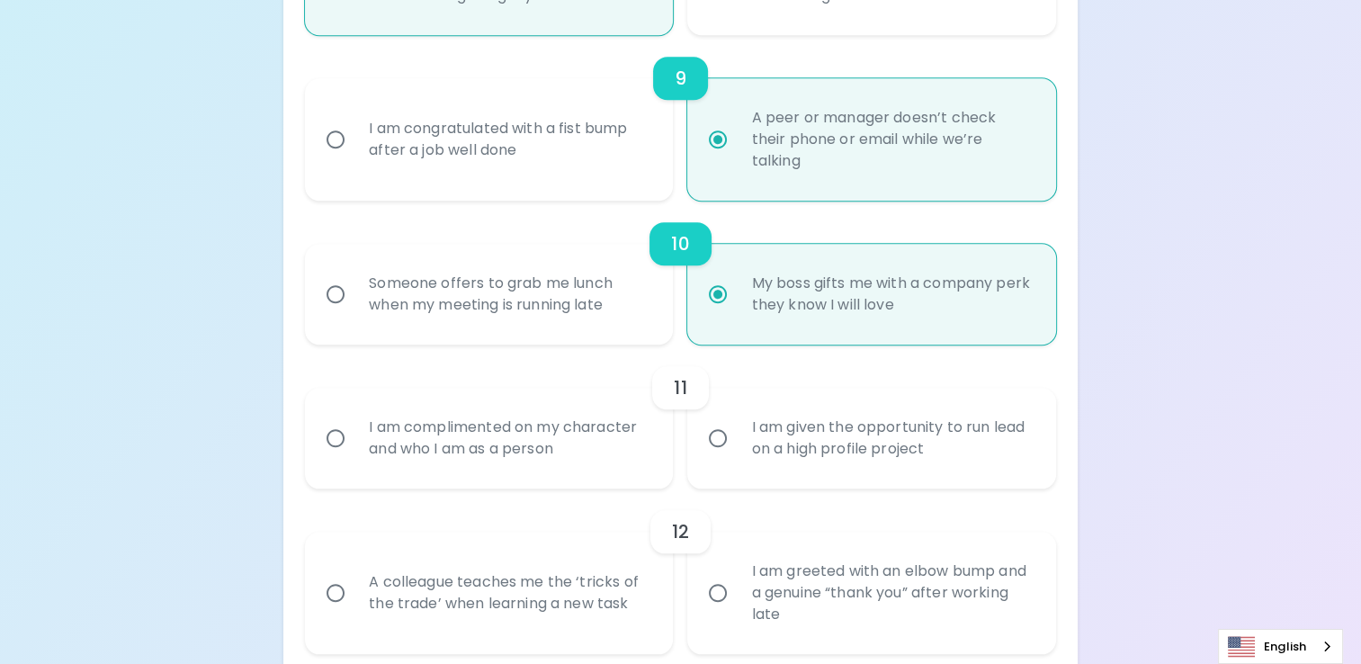
radio input "true"
click at [539, 425] on div "I am complimented on my character and who I am as a person" at bounding box center [509, 438] width 309 height 86
click at [355, 425] on input "I am complimented on my character and who I am as a person" at bounding box center [336, 438] width 38 height 38
radio input "false"
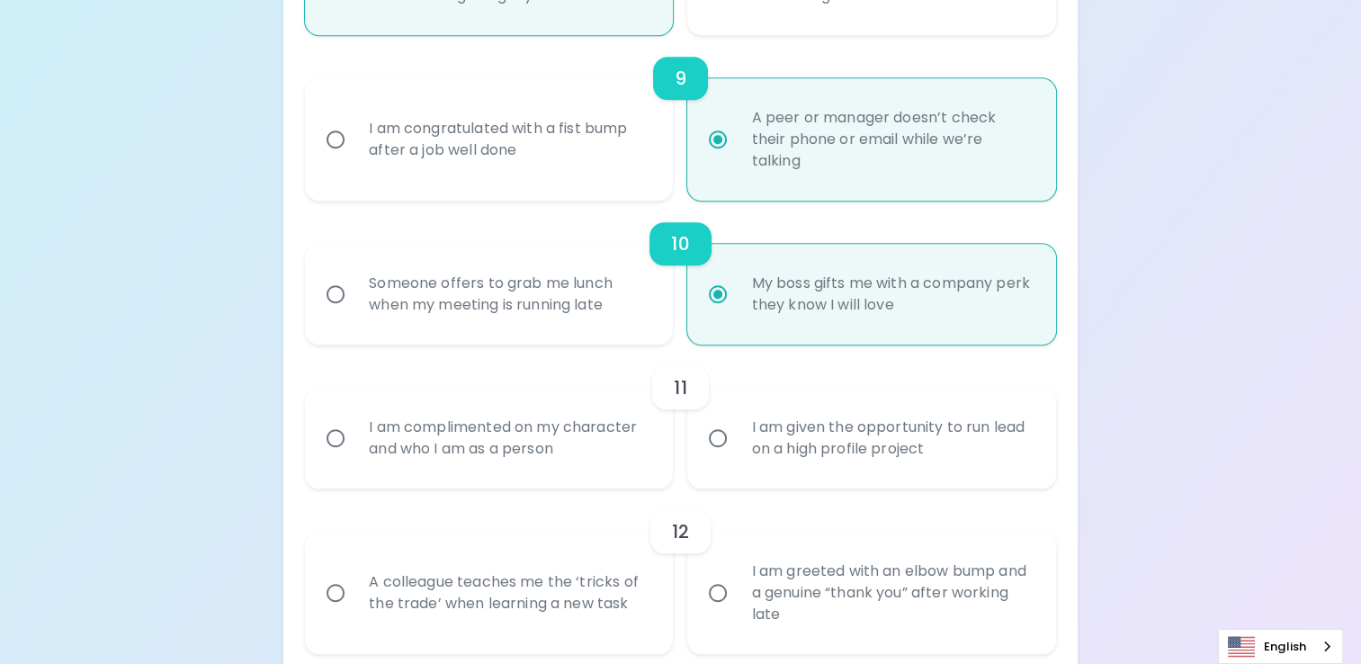
radio input "false"
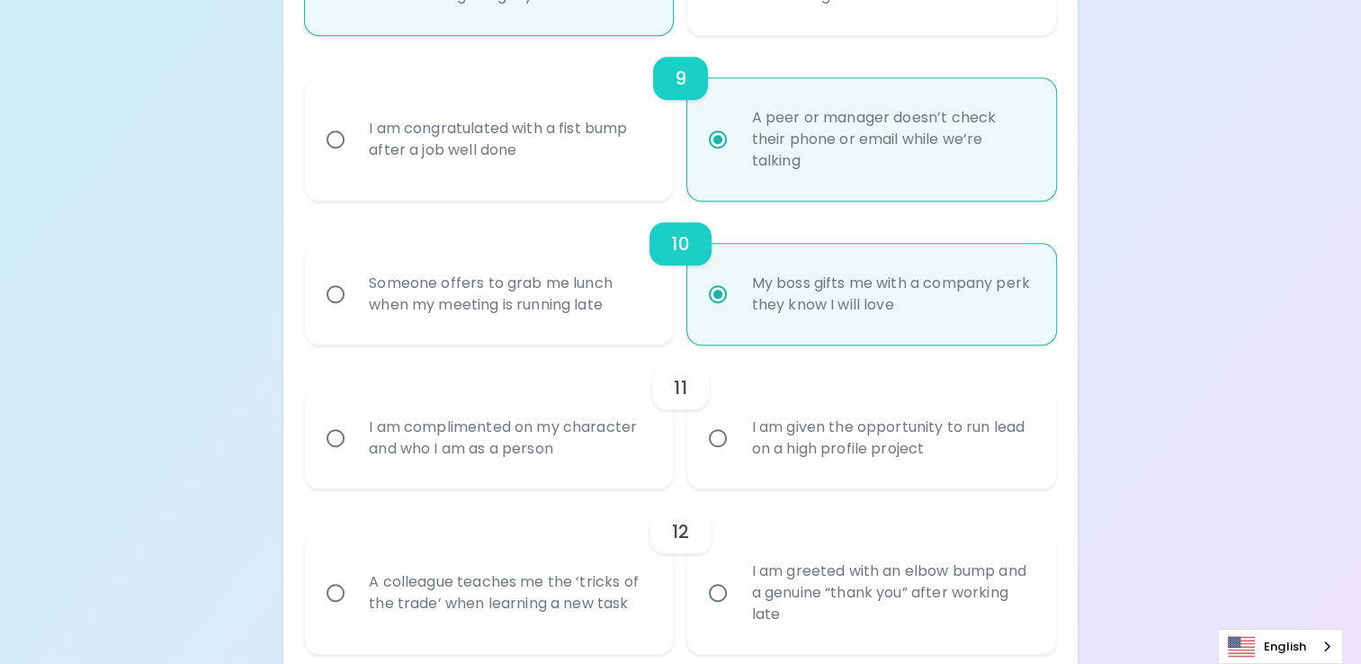
radio input "false"
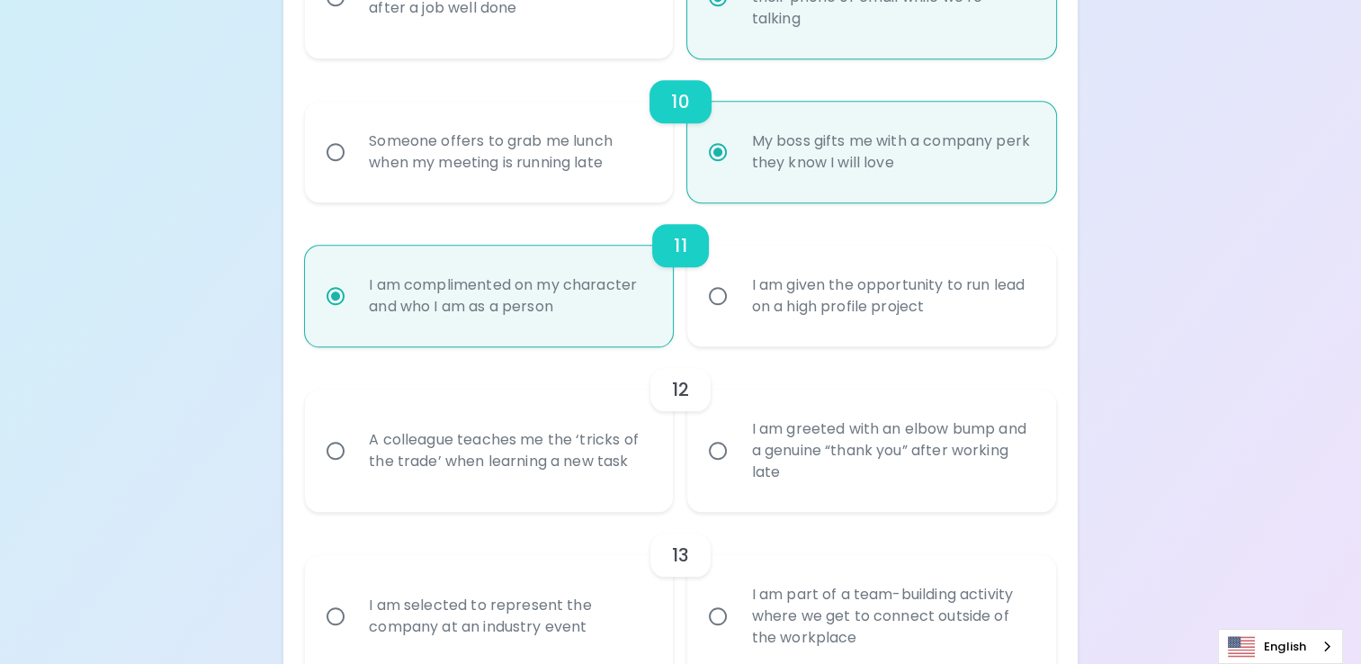
scroll to position [1800, 0]
radio input "true"
click at [572, 448] on div "A colleague teaches me the ‘tricks of the trade’ when learning a new task" at bounding box center [509, 449] width 309 height 86
click at [355, 448] on input "A colleague teaches me the ‘tricks of the trade’ when learning a new task" at bounding box center [336, 449] width 38 height 38
radio input "false"
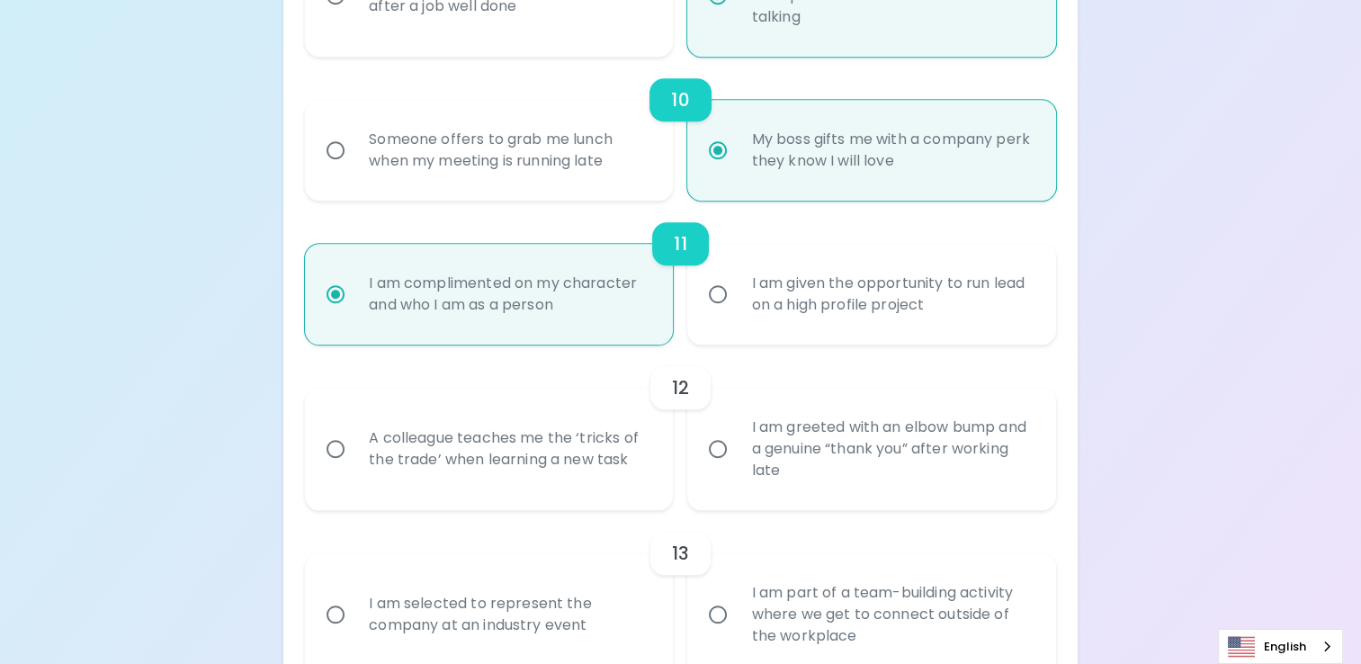
radio input "false"
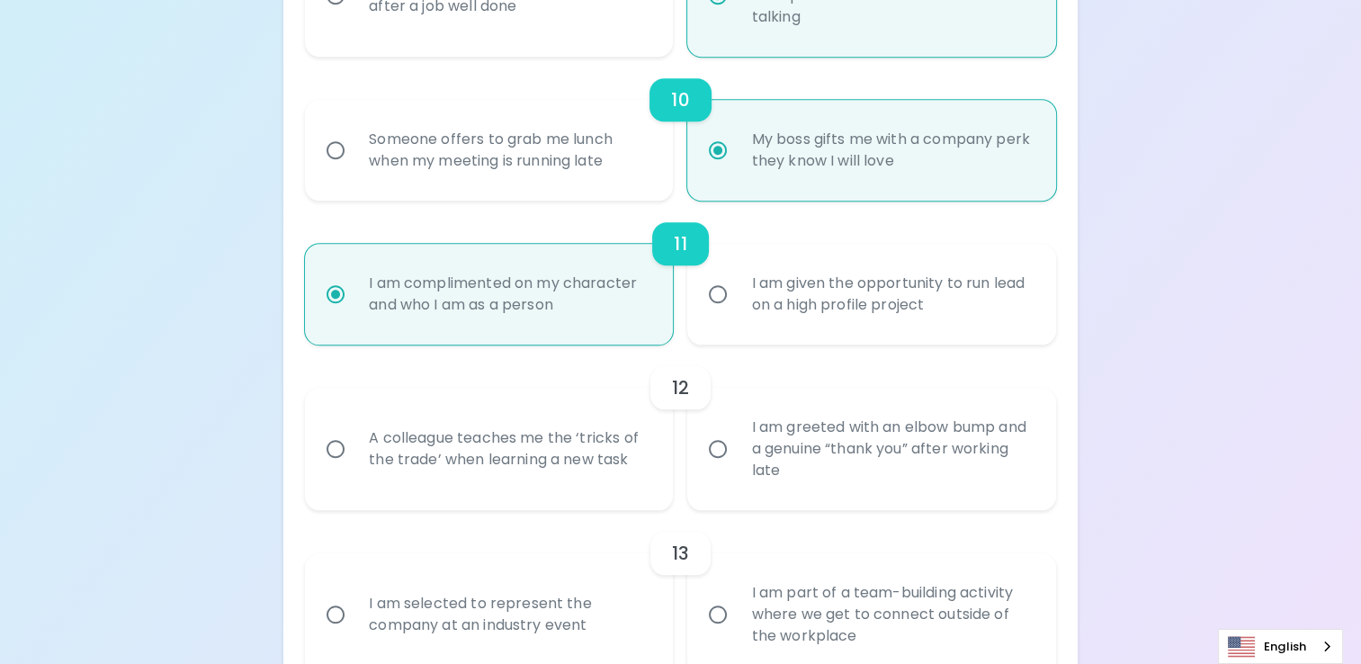
radio input "false"
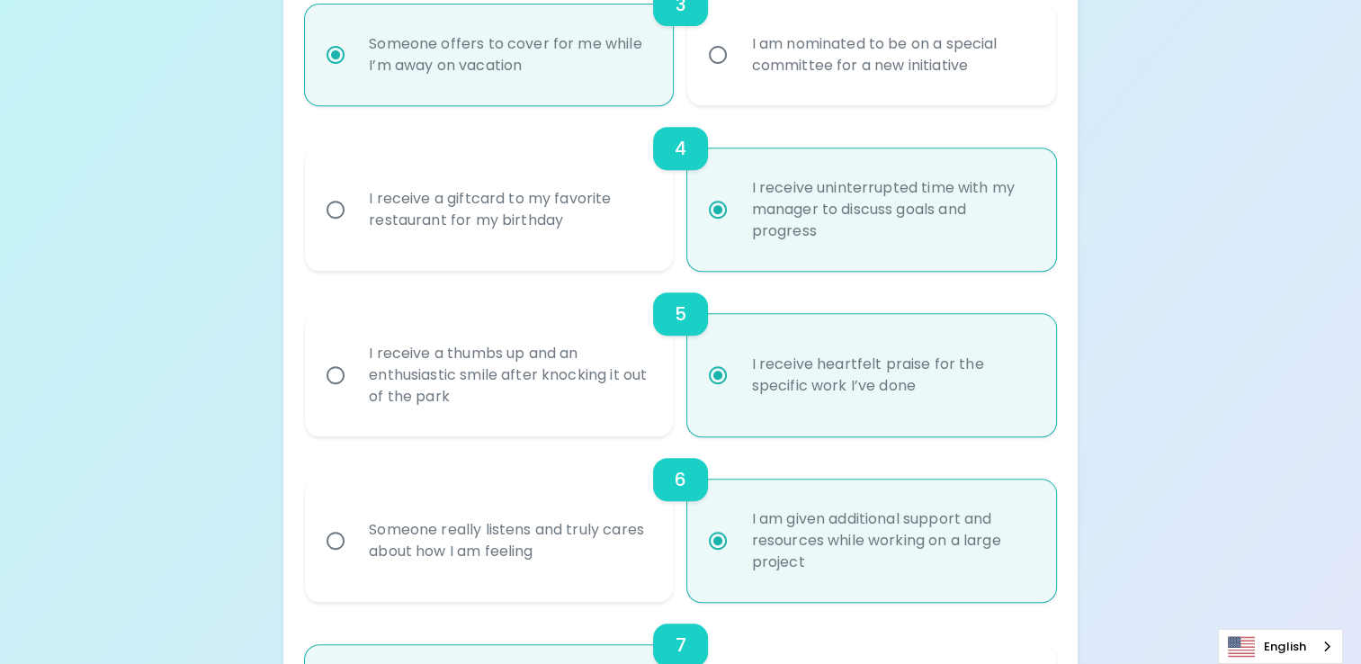
scroll to position [777, 0]
radio input "true"
click at [572, 216] on div "I receive a giftcard to my favorite restaurant for my birthday" at bounding box center [509, 211] width 309 height 86
click at [355, 216] on input "I receive a giftcard to my favorite restaurant for my birthday" at bounding box center [336, 212] width 38 height 38
radio input "false"
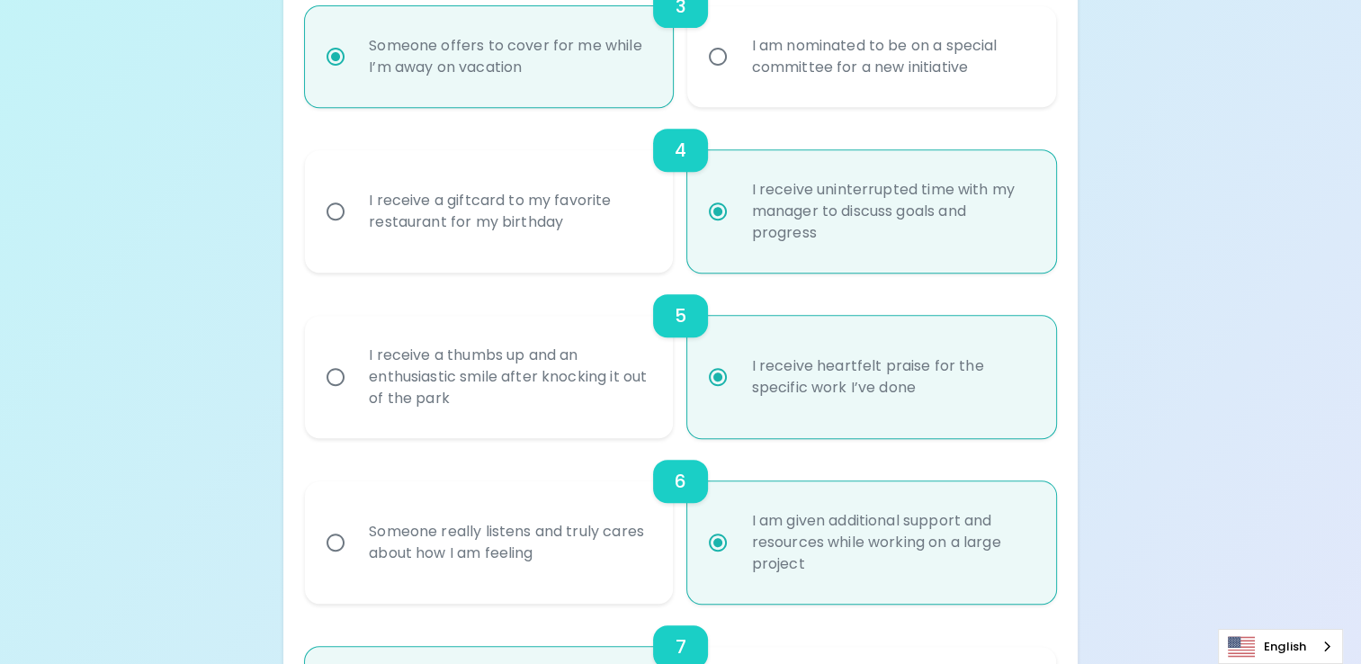
radio input "false"
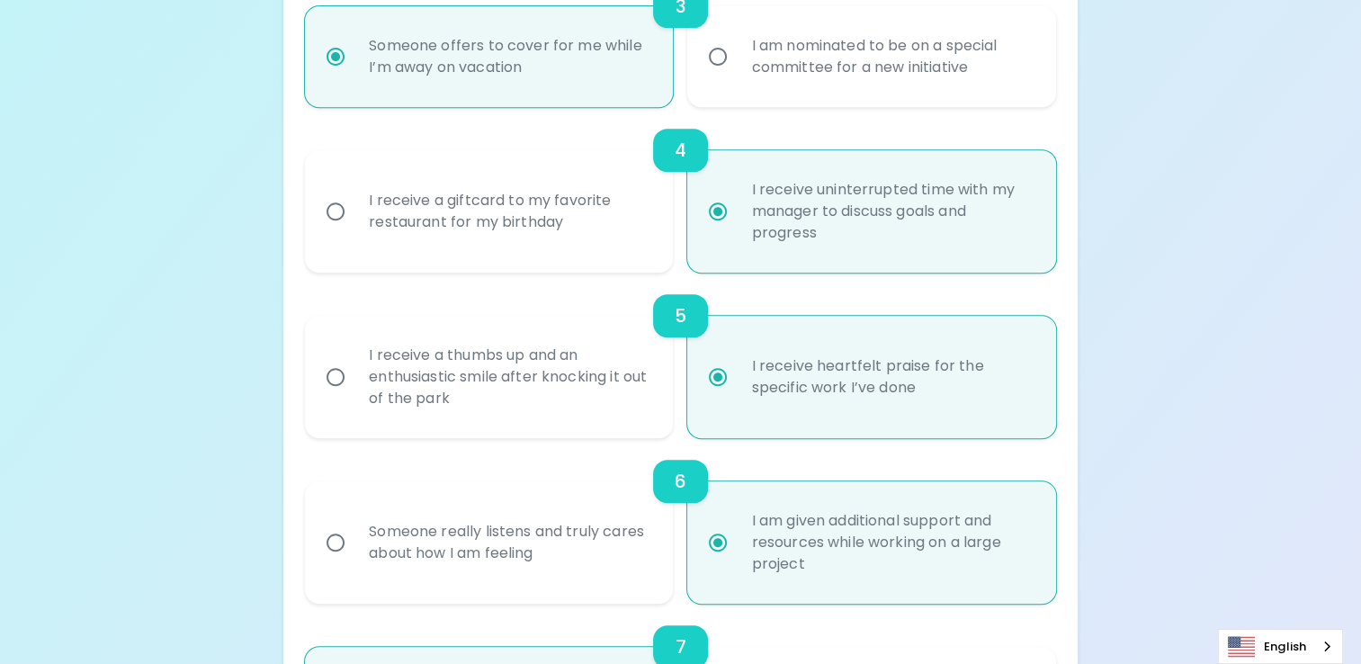
radio input "false"
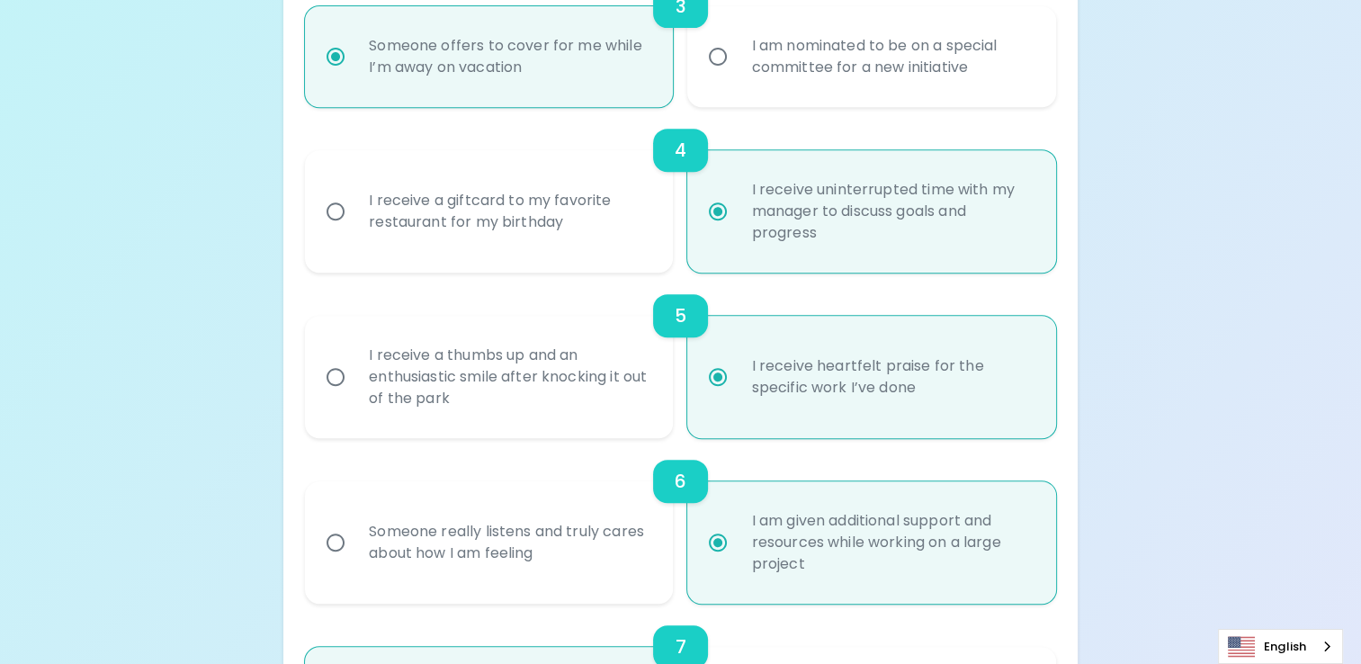
radio input "false"
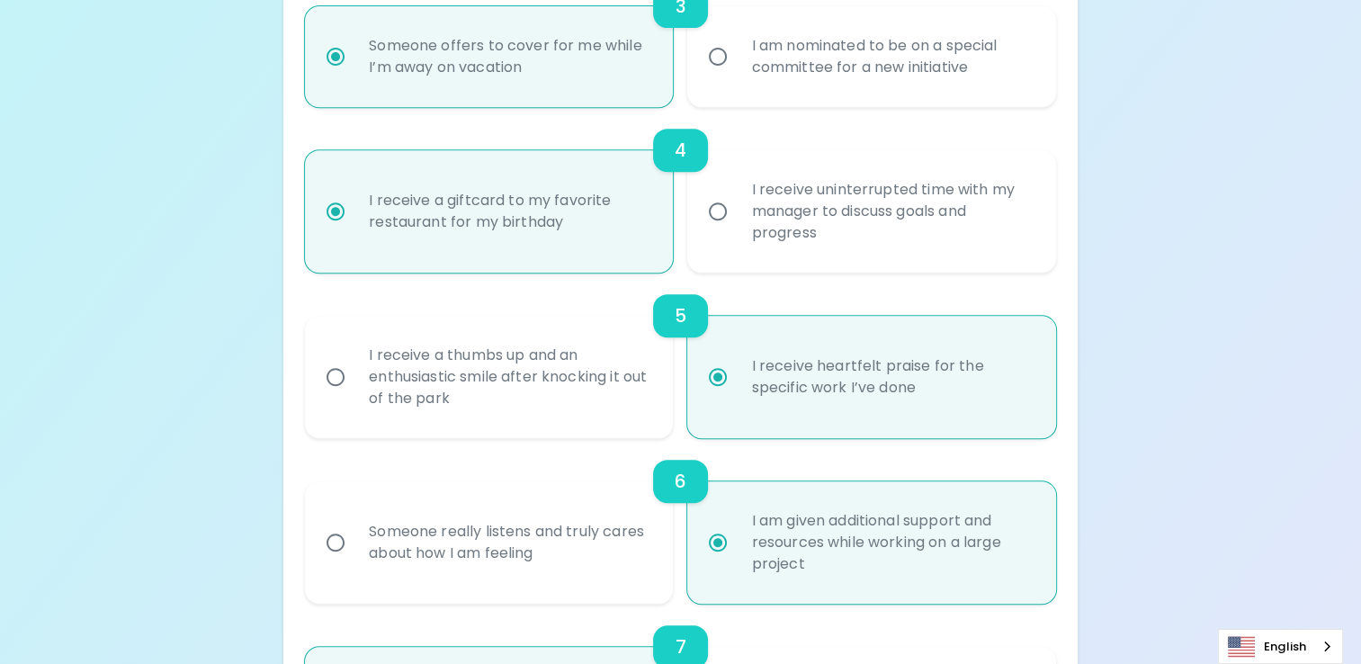
radio input "true"
click at [750, 229] on div "I receive uninterrupted time with my manager to discuss goals and progress" at bounding box center [891, 211] width 309 height 108
click at [737, 229] on input "I receive uninterrupted time with my manager to discuss goals and progress" at bounding box center [718, 212] width 38 height 38
radio input "false"
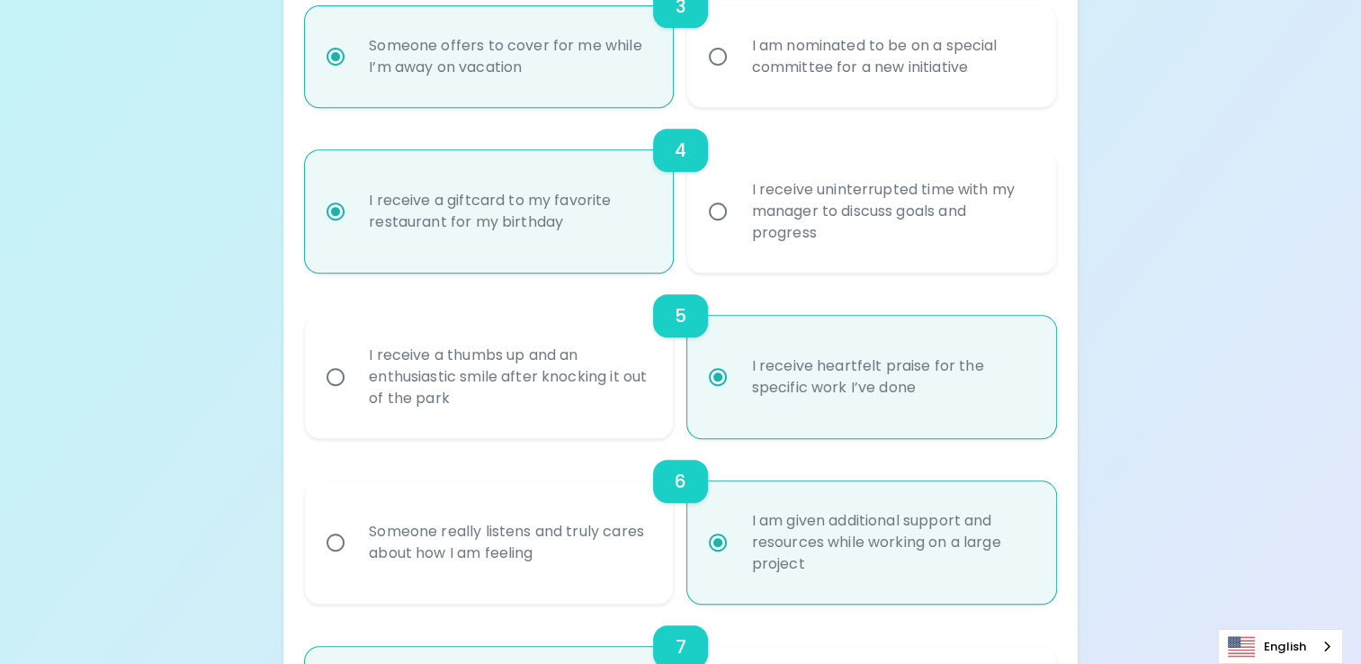
radio input "false"
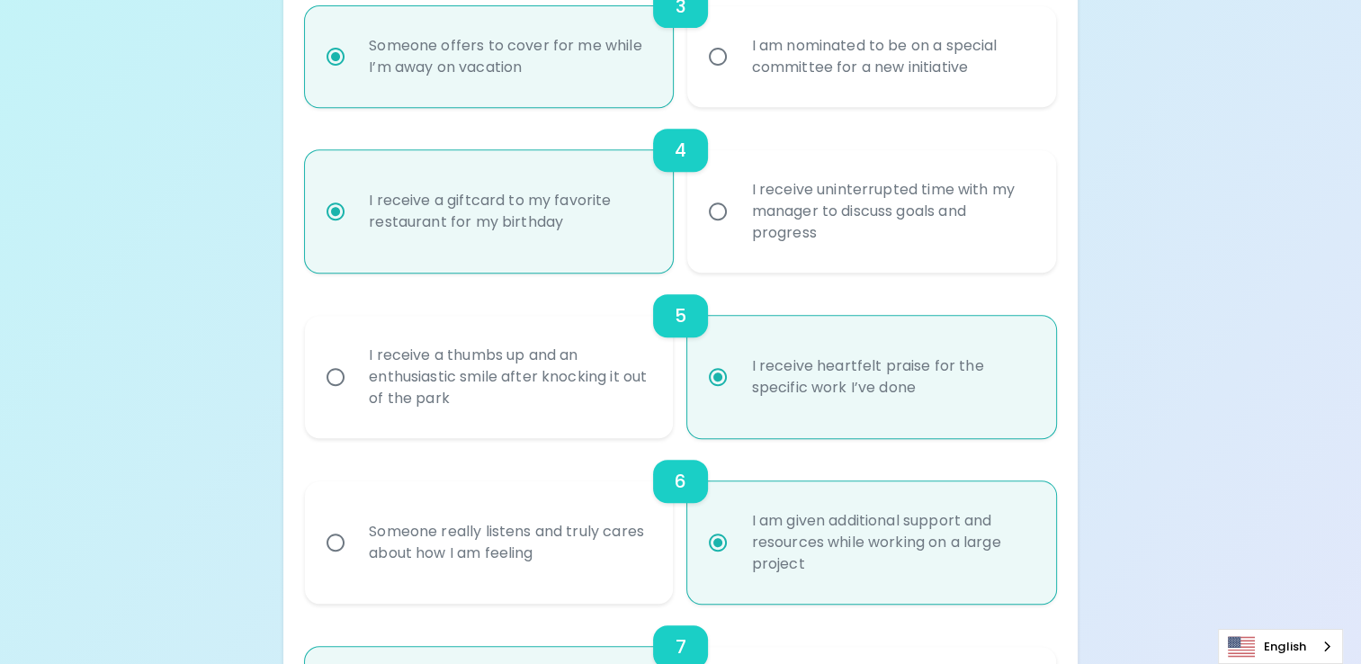
radio input "false"
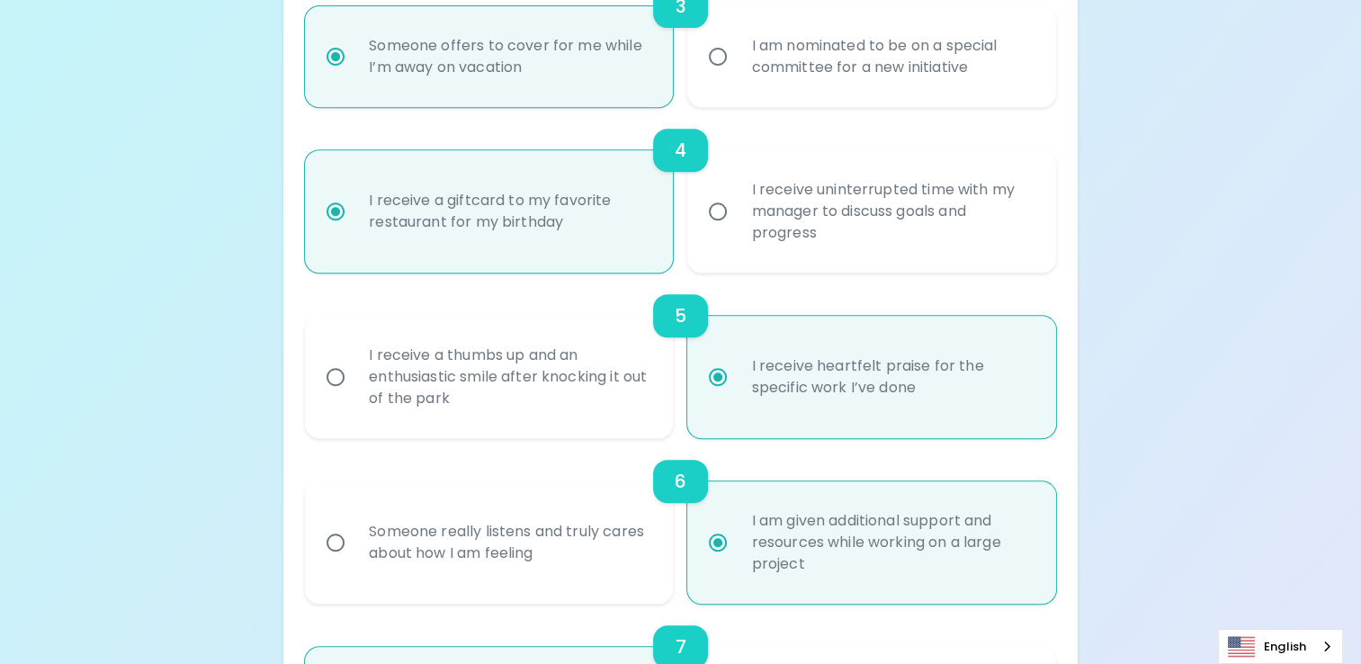
radio input "true"
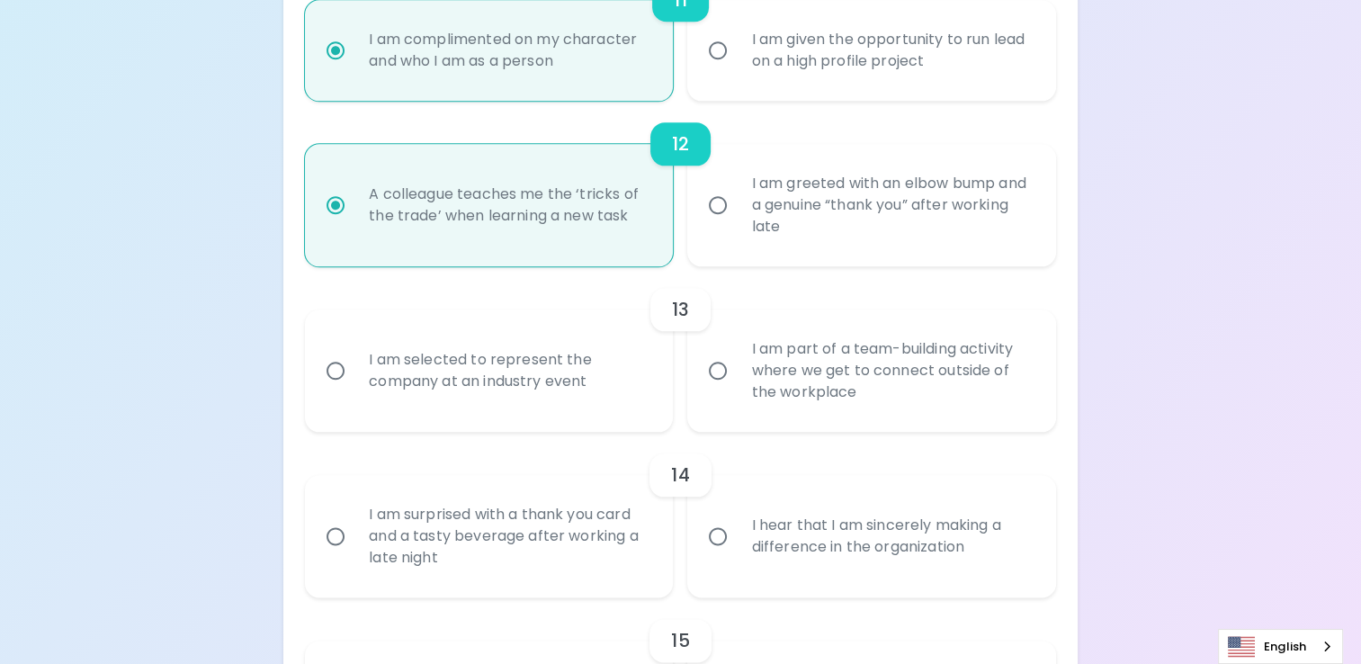
scroll to position [2061, 0]
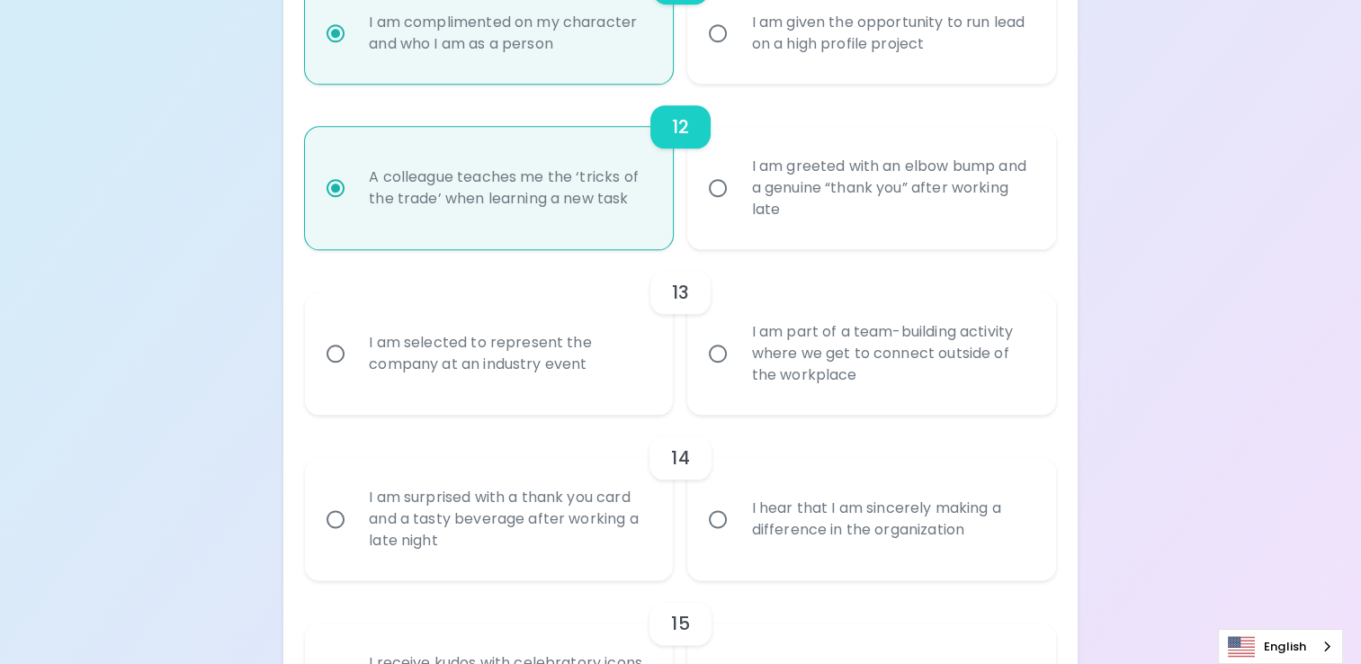
radio input "true"
click at [634, 370] on div "I am selected to represent the company at an industry event" at bounding box center [509, 353] width 309 height 86
click at [355, 370] on input "I am selected to represent the company at an industry event" at bounding box center [336, 354] width 38 height 38
radio input "false"
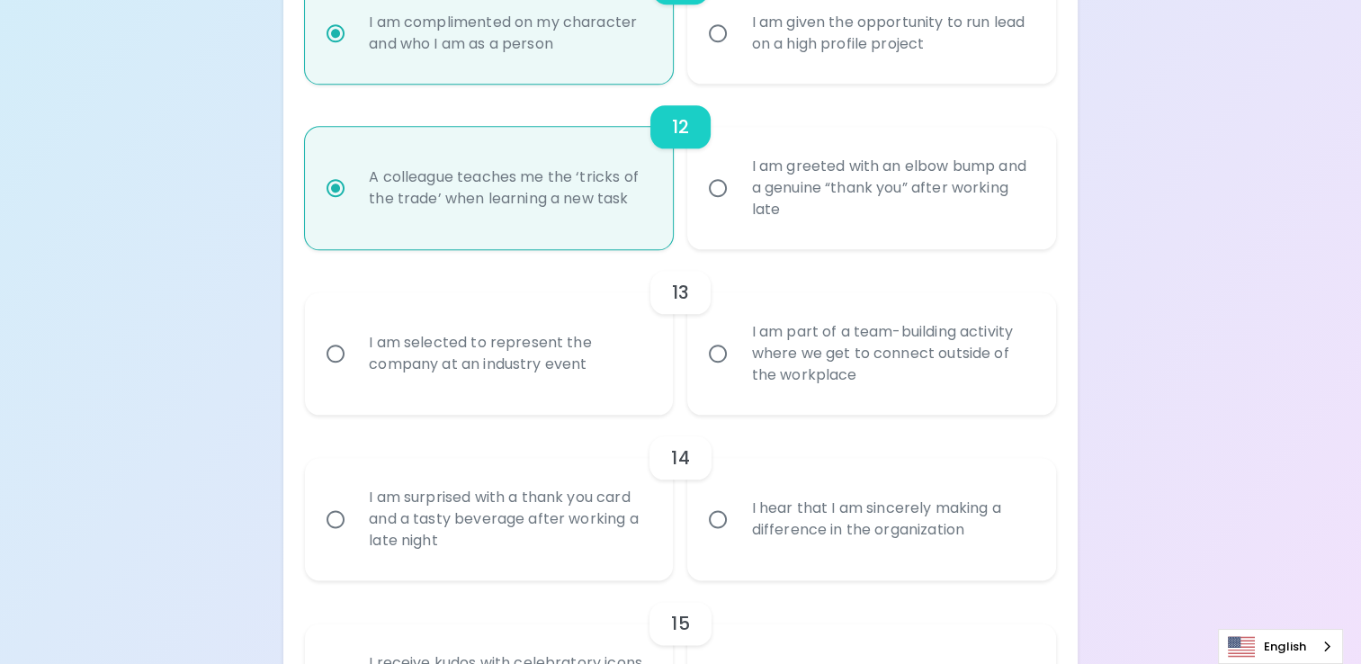
radio input "false"
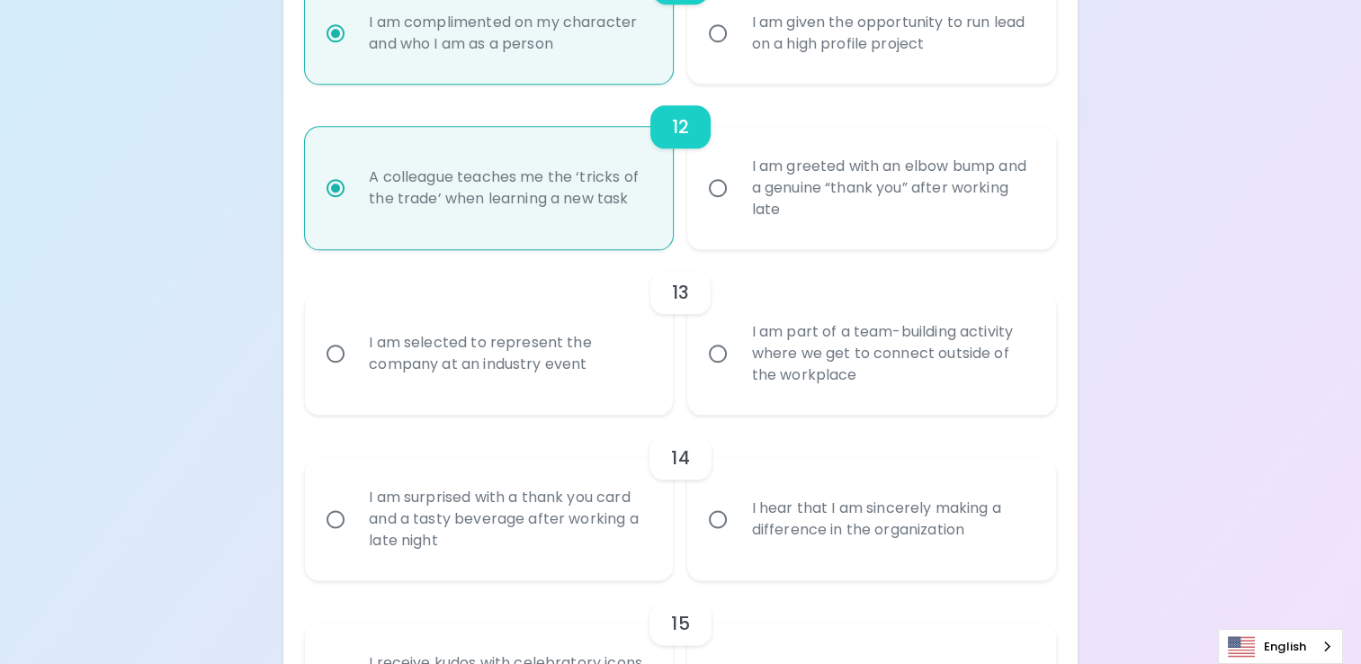
radio input "false"
radio input "true"
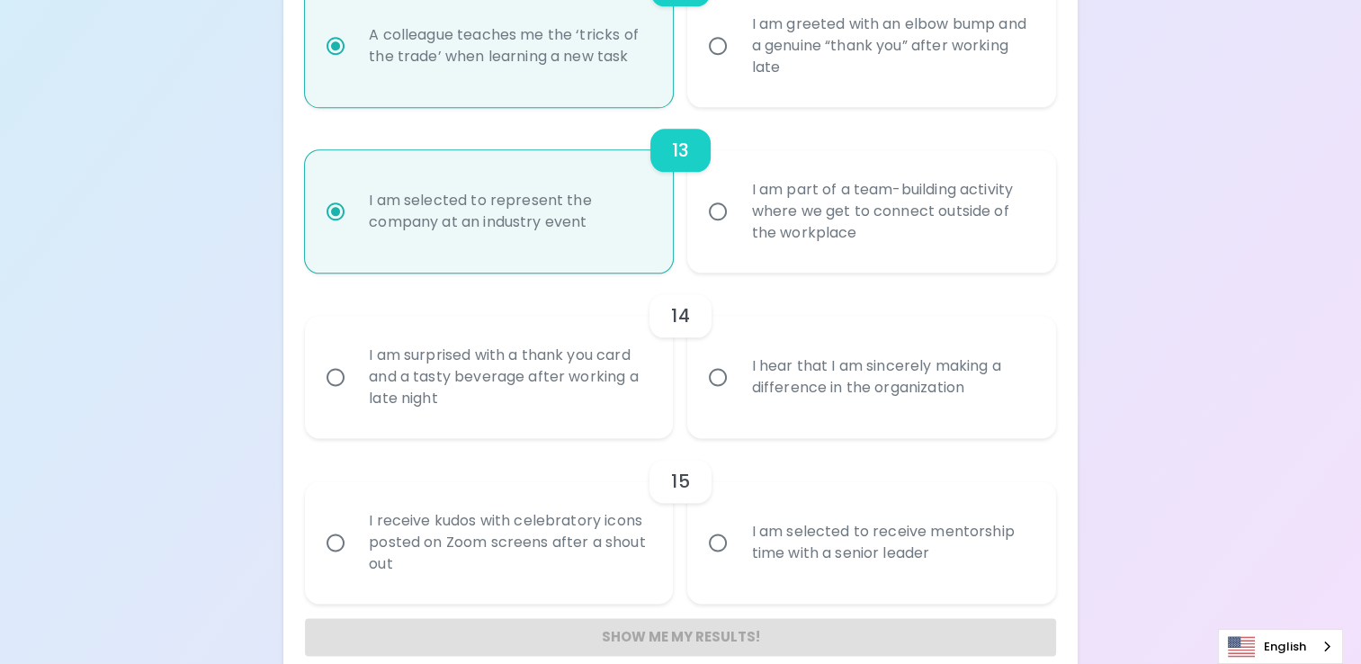
scroll to position [2205, 0]
radio input "true"
click at [731, 383] on input "I hear that I am sincerely making a difference in the organization" at bounding box center [718, 375] width 38 height 38
radio input "false"
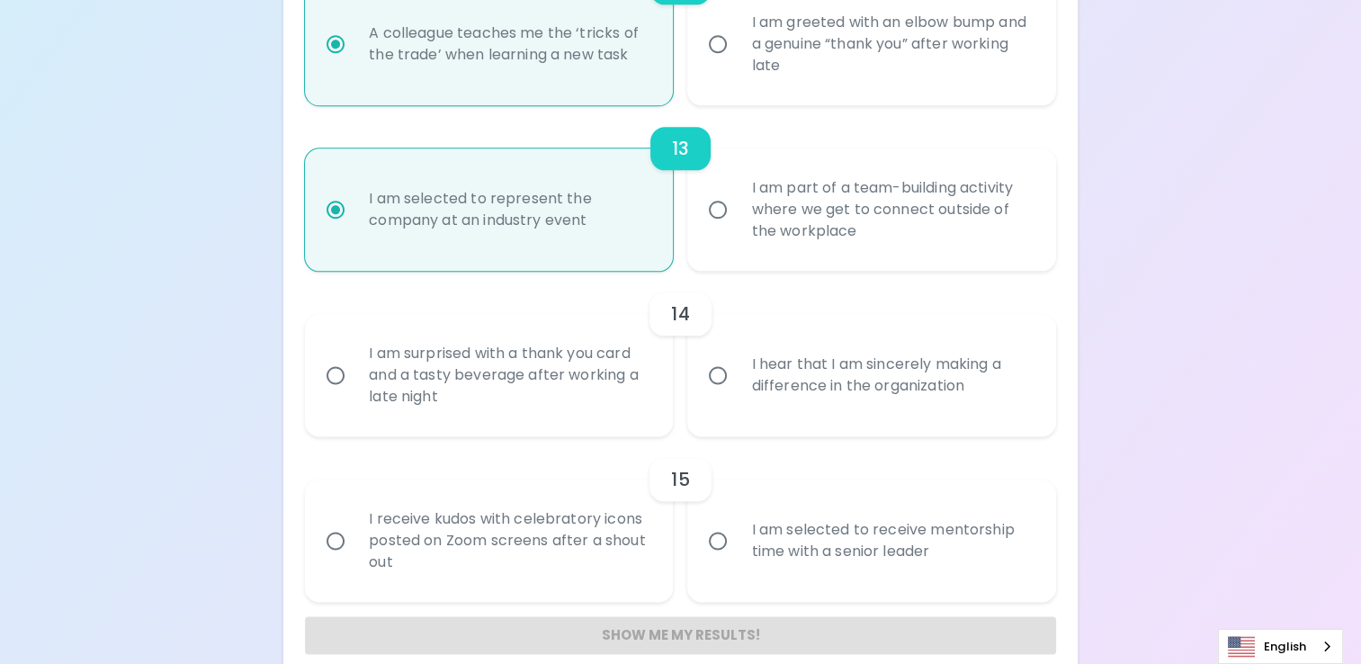
radio input "false"
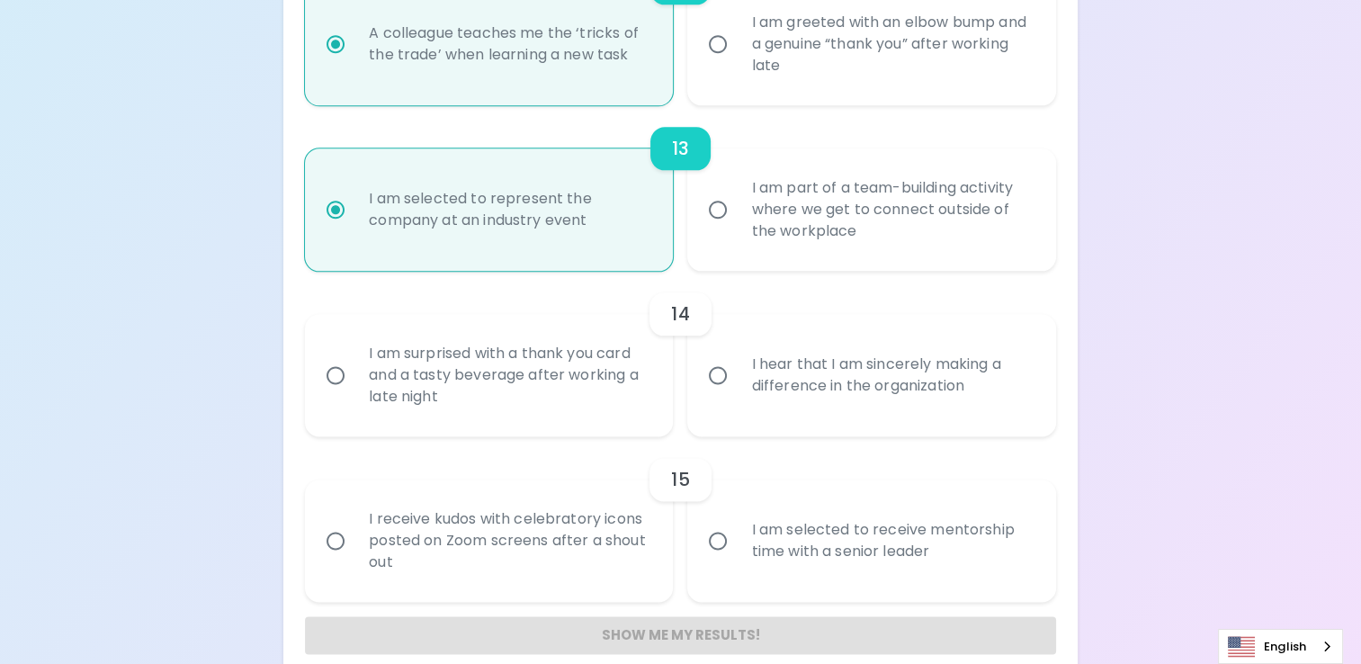
radio input "false"
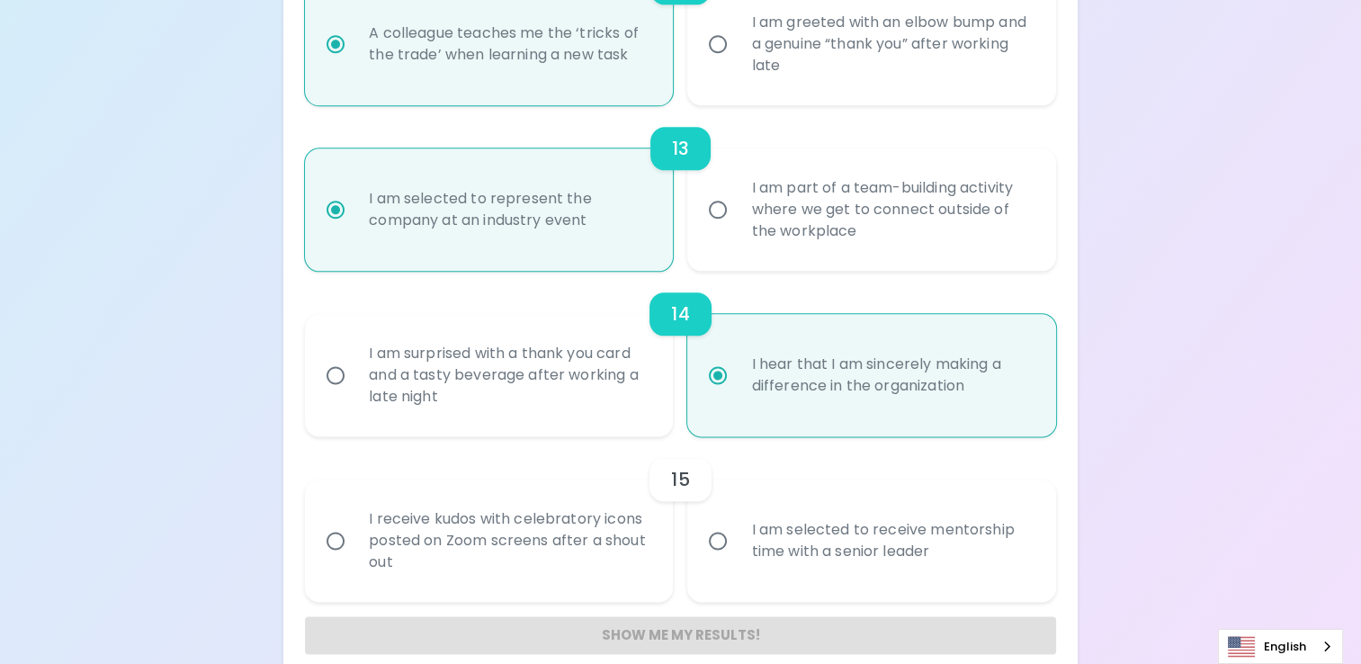
scroll to position [2230, 0]
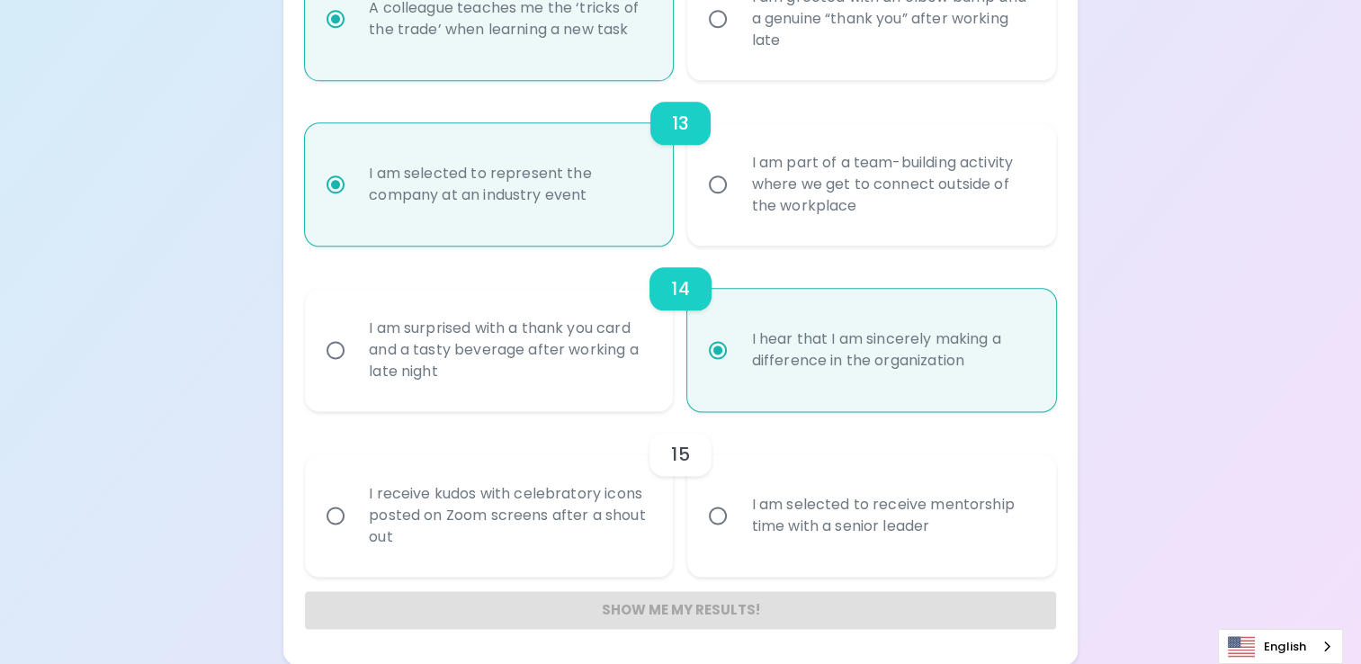
radio input "true"
click at [725, 517] on input "I am selected to receive mentorship time with a senior leader" at bounding box center [718, 516] width 38 height 38
radio input "false"
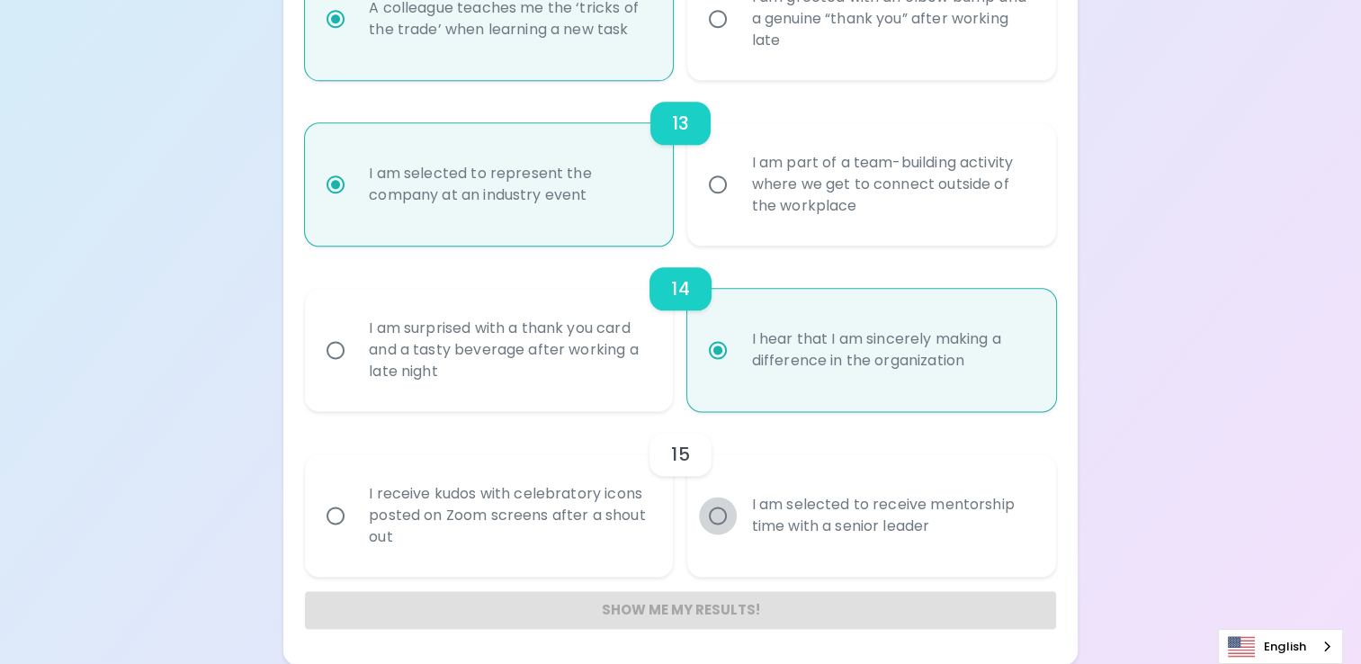
radio input "false"
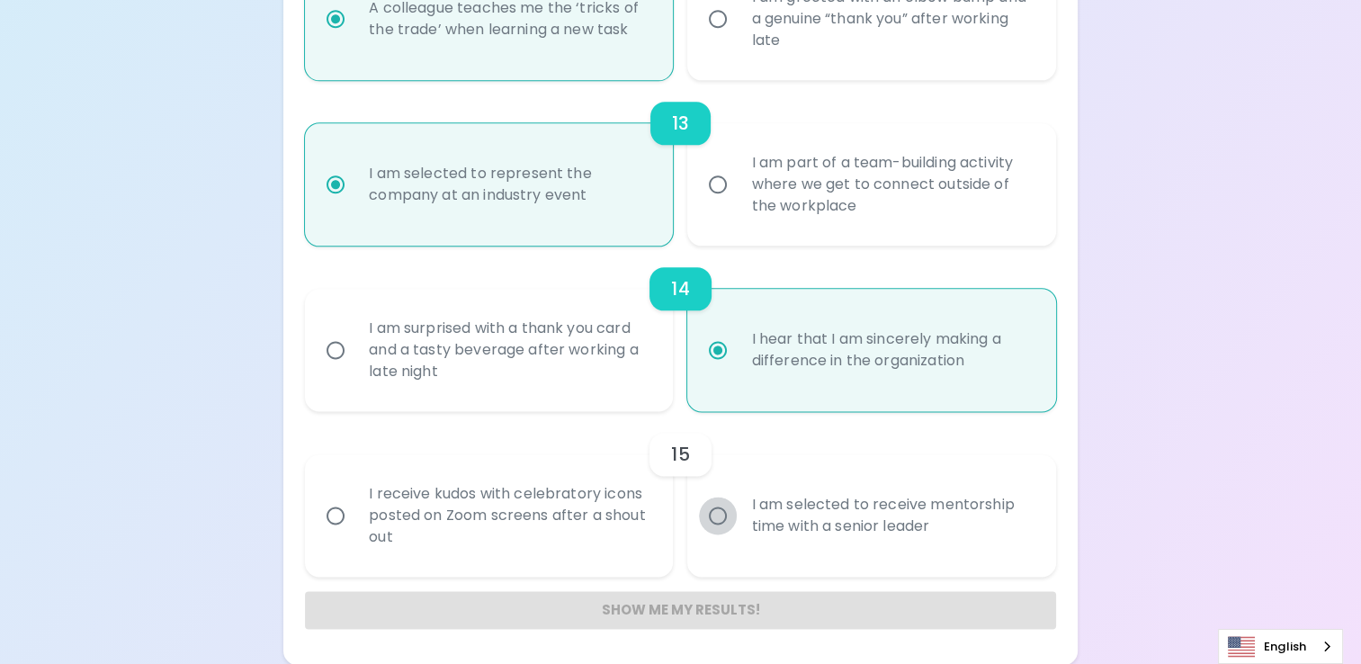
radio input "false"
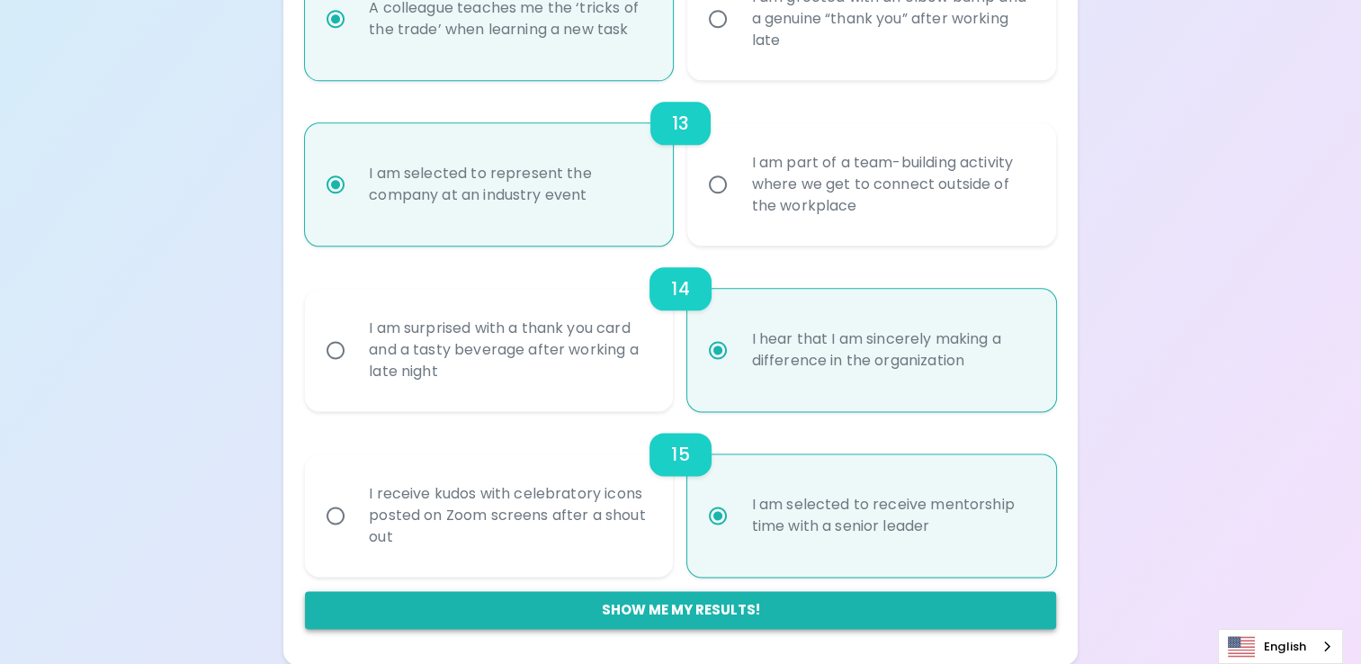
radio input "true"
click at [646, 608] on button "Show me my results!" at bounding box center [680, 610] width 751 height 38
radio input "false"
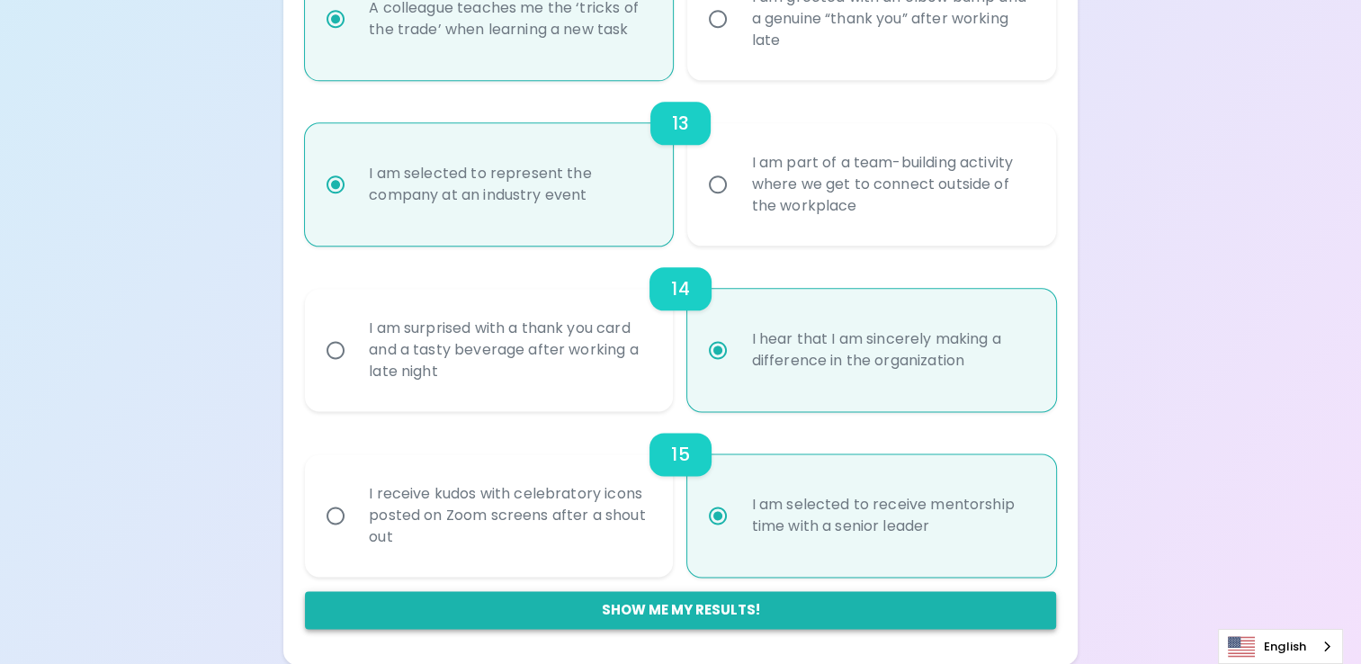
radio input "false"
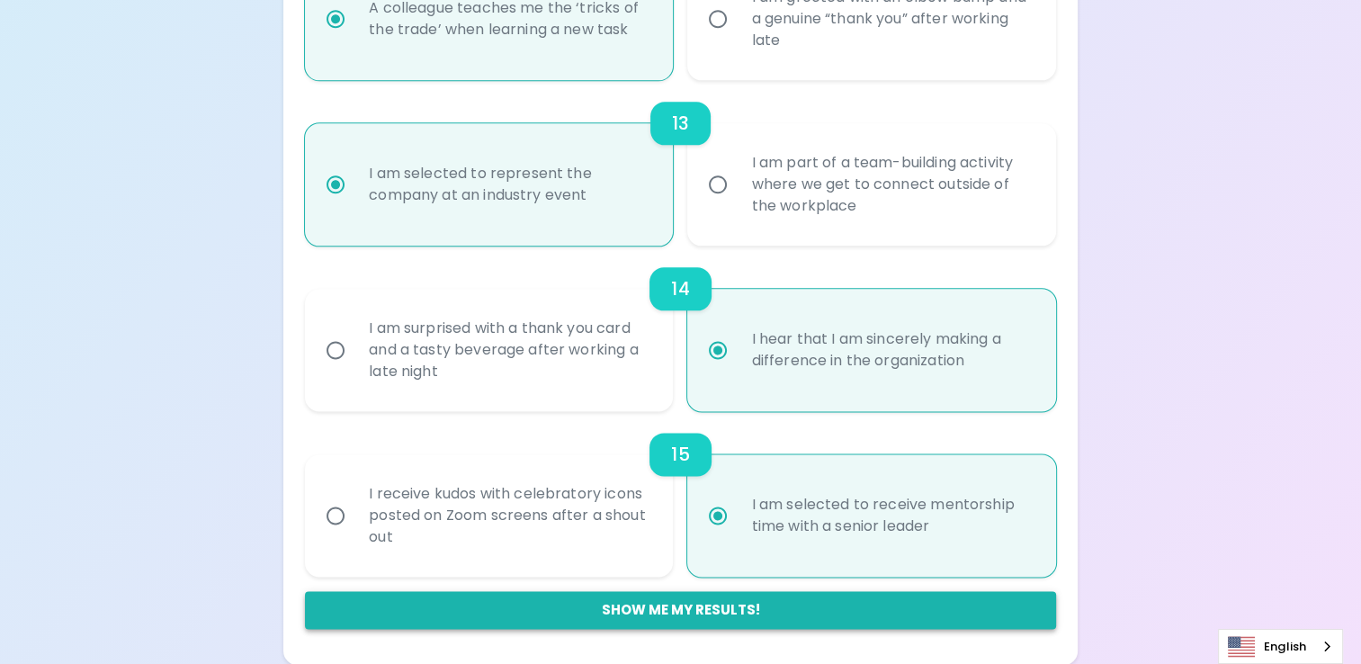
radio input "false"
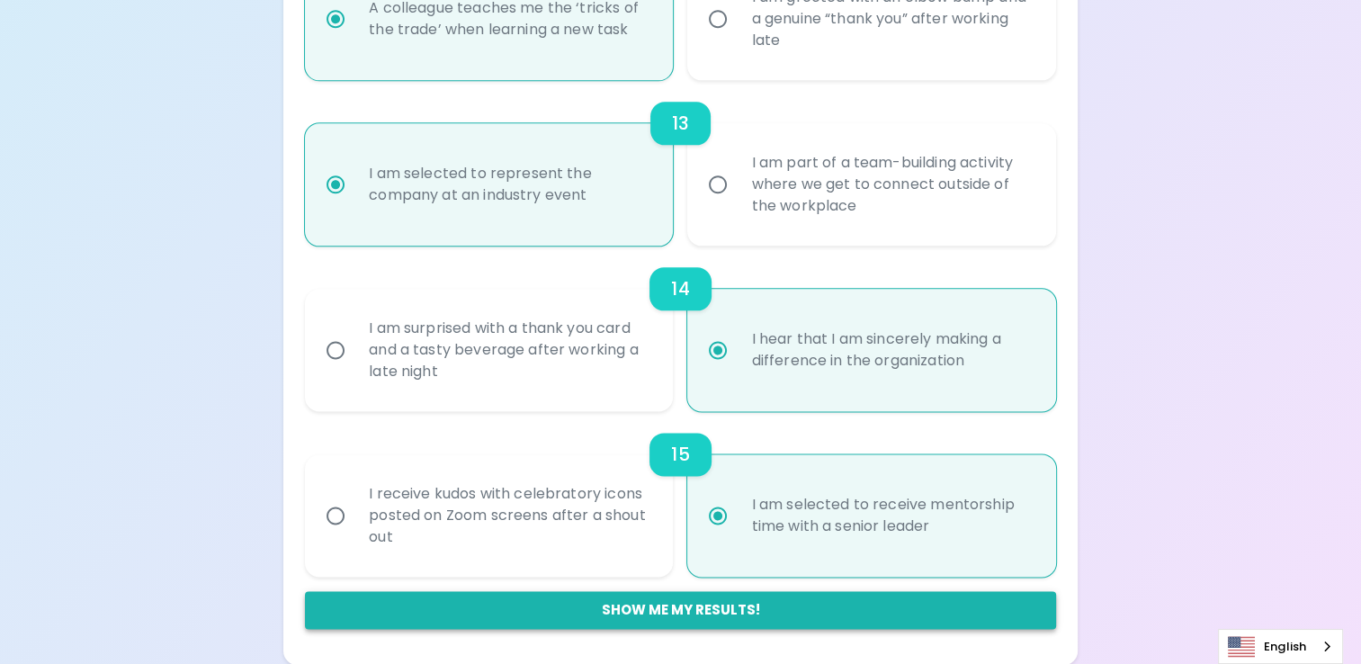
radio input "false"
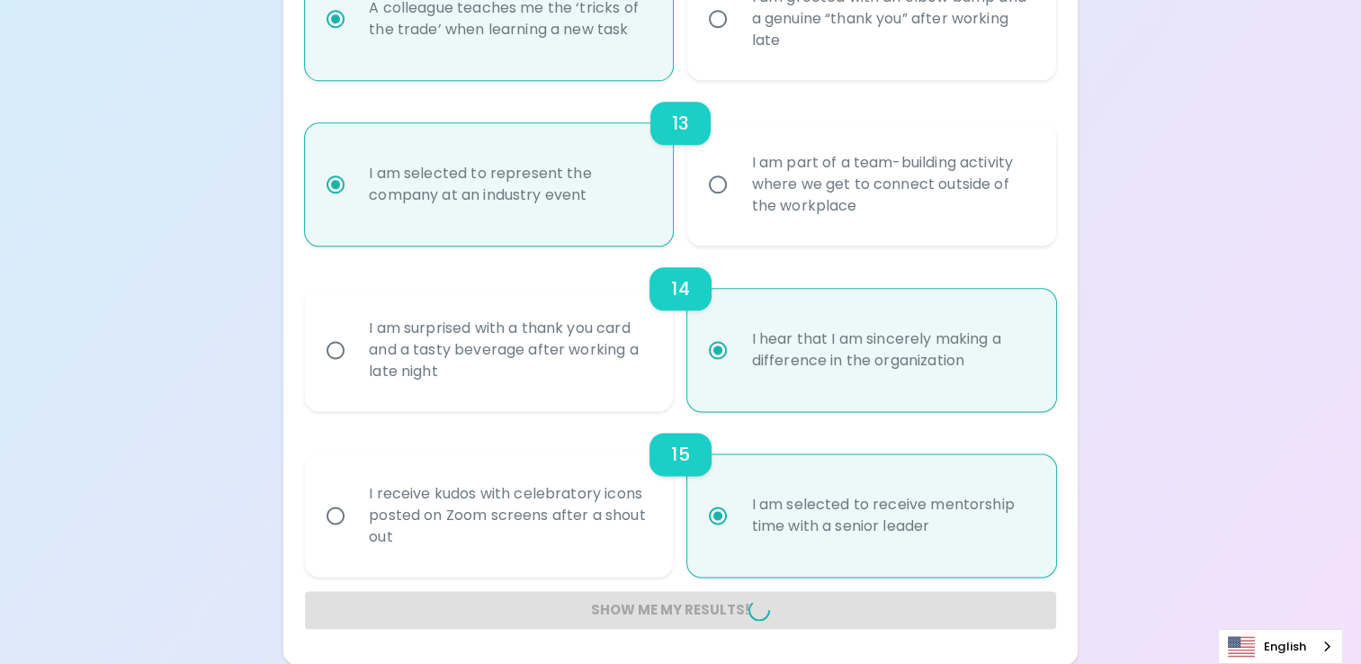
radio input "false"
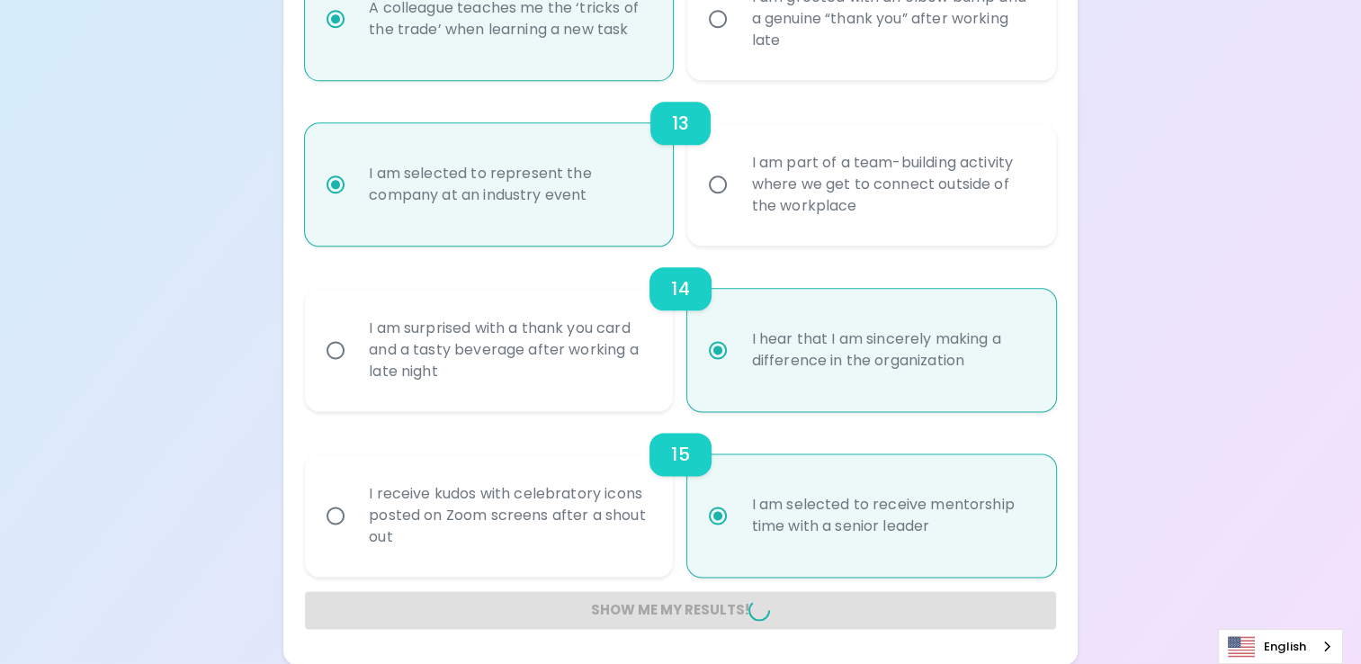
radio input "false"
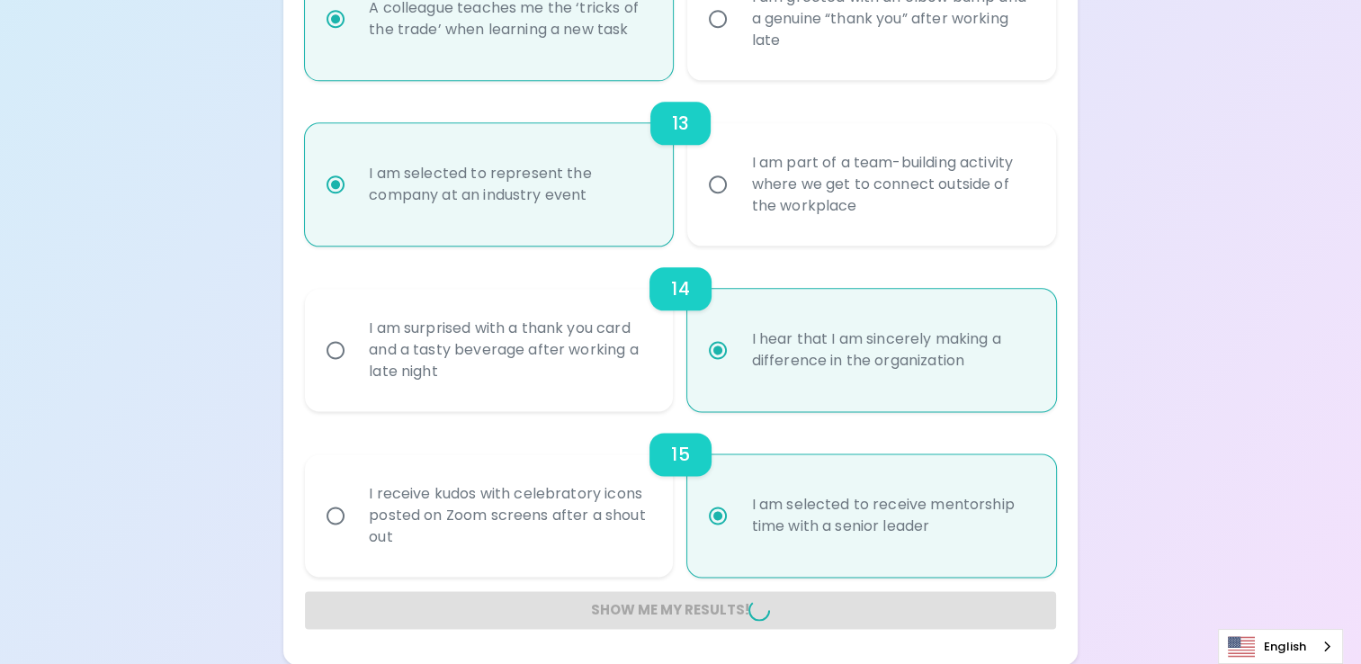
radio input "false"
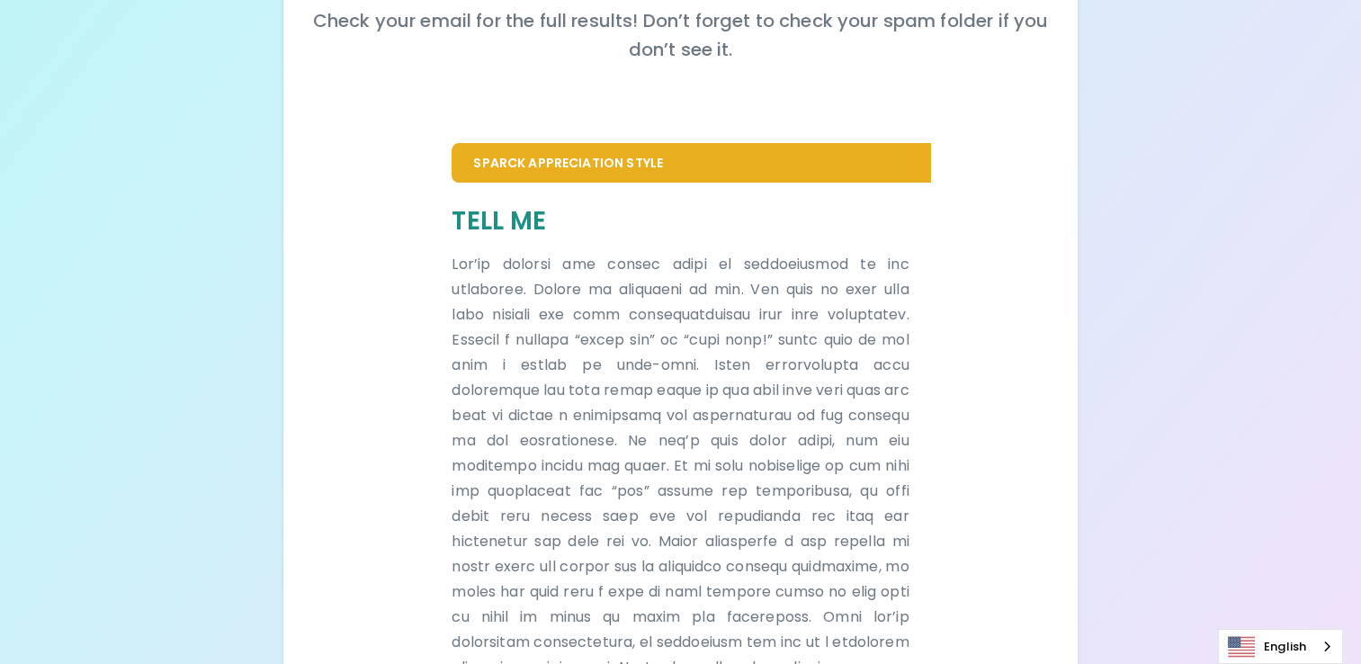
scroll to position [276, 0]
